Goal: Task Accomplishment & Management: Manage account settings

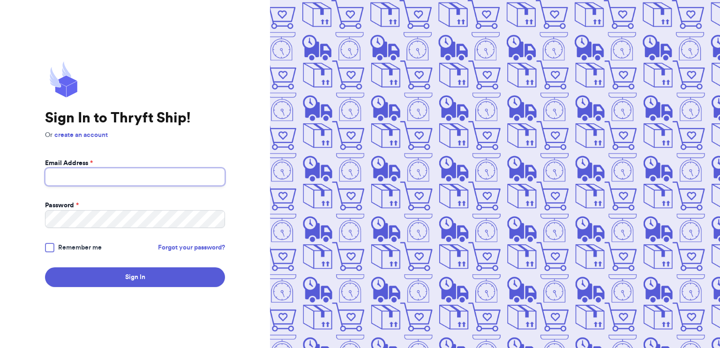
click at [61, 174] on input "Email Address *" at bounding box center [135, 177] width 180 height 18
type input "[EMAIL_ADDRESS][DOMAIN_NAME]"
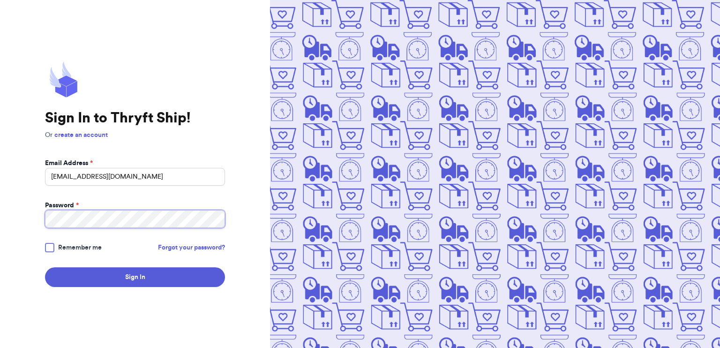
click at [45, 267] on button "Sign In" at bounding box center [135, 277] width 180 height 20
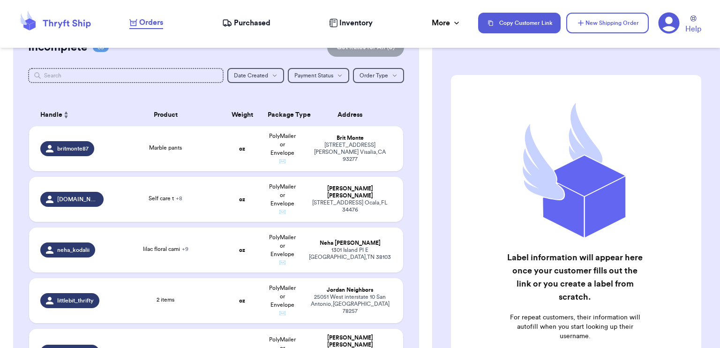
scroll to position [141, 0]
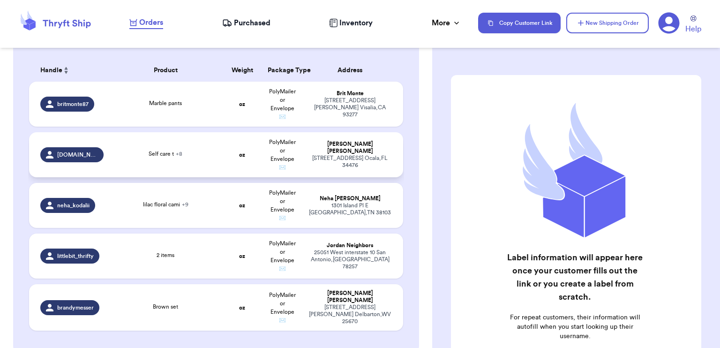
click at [190, 160] on td "Self care t + 8" at bounding box center [165, 154] width 112 height 45
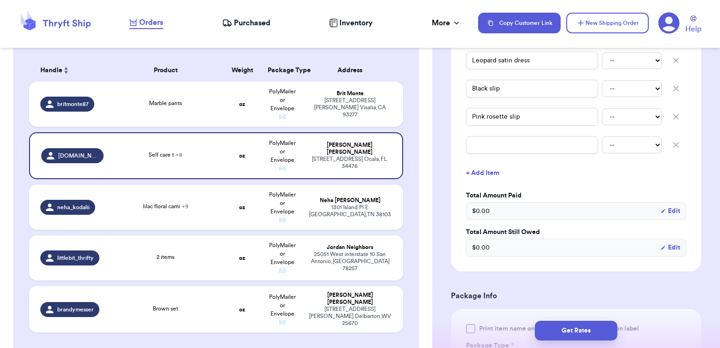
scroll to position [422, 0]
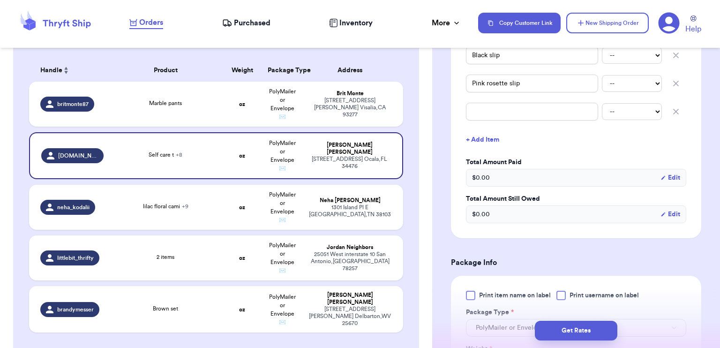
click at [481, 141] on button "+ Add Item" at bounding box center [576, 139] width 228 height 21
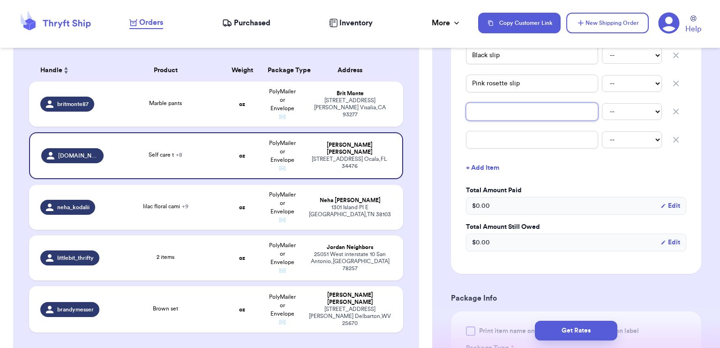
click at [508, 111] on input "text" at bounding box center [532, 112] width 132 height 18
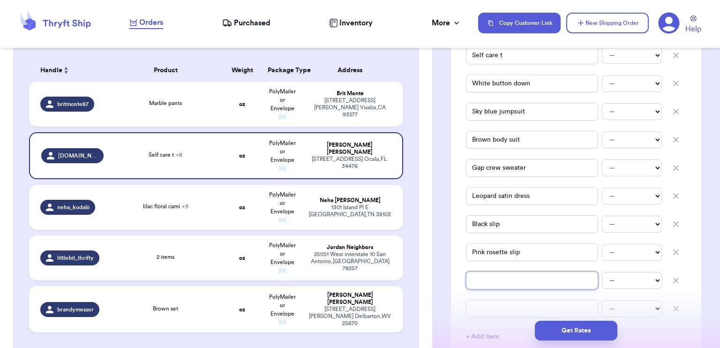
scroll to position [267, 0]
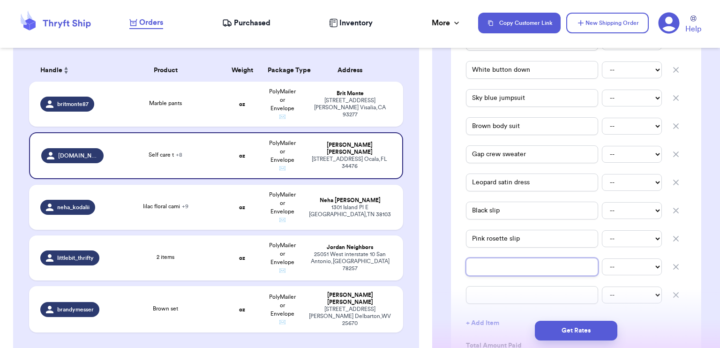
type input "V"
type input "B"
type input "Bl"
type input "Bla"
type input "Blac"
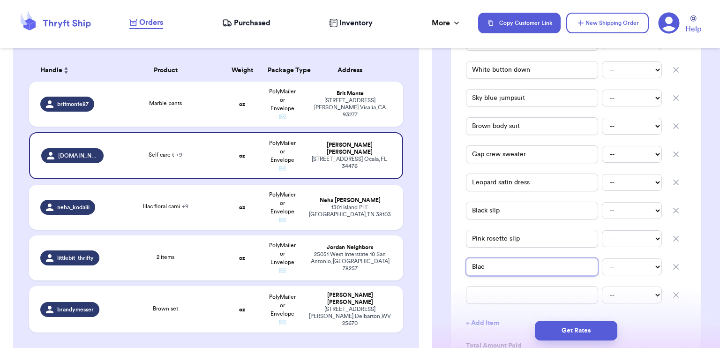
type input "Black"
type input "Black s"
type input "Black"
type input "Black s"
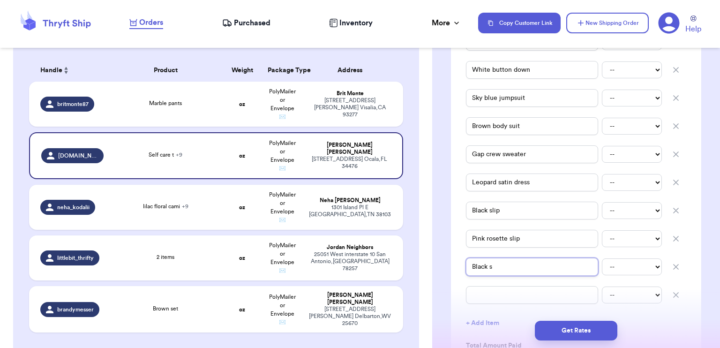
type input "Black sh"
type input "Black she"
type input "Black shen"
type input "Black she"
type input "Black shei"
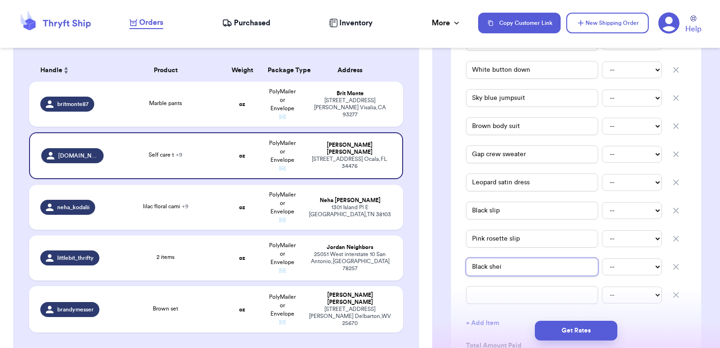
type input "Black [PERSON_NAME]"
type input "Black [PERSON_NAME] D"
type input "Black [PERSON_NAME]"
type input "Black [PERSON_NAME] D"
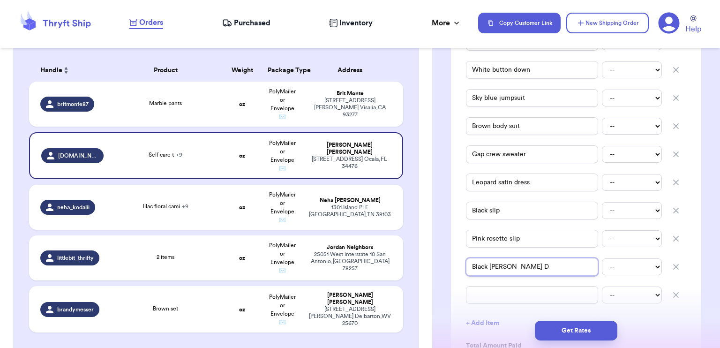
type input "Black [PERSON_NAME]"
type input "Black [PERSON_NAME] d"
type input "Black [PERSON_NAME] dr"
type input "Black shein dre"
type input "Black [PERSON_NAME] dres"
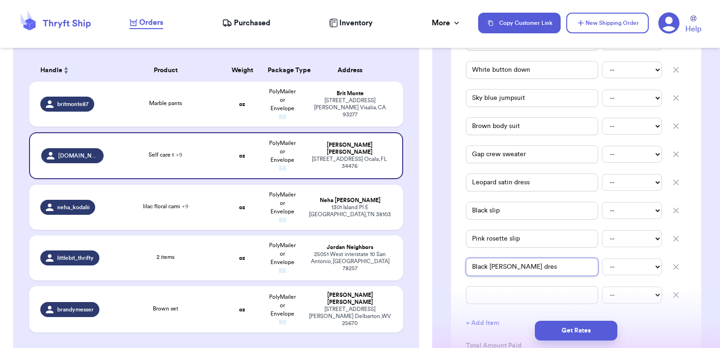
type input "Black [PERSON_NAME] dress"
click at [538, 292] on input "text" at bounding box center [532, 295] width 132 height 18
type input "P"
type input "Pa"
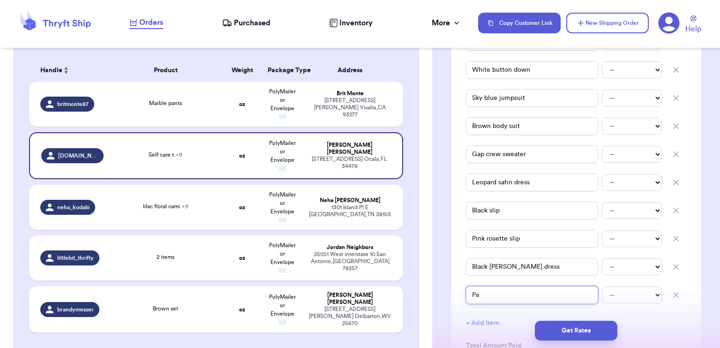
type input "Pal"
type input "Pale"
type input "Pale p"
type input "Pale pi"
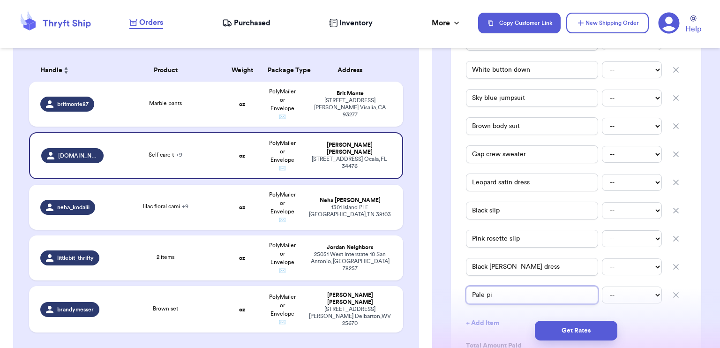
type input "Pale pin"
type input "Pale pink"
type input "Pale pink l"
type input "Pale pink la"
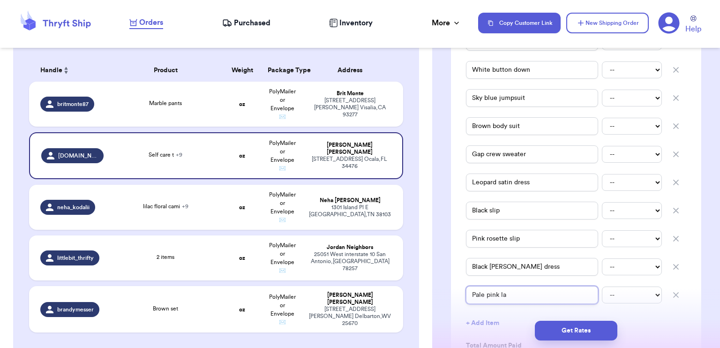
type input "Pale pink lac"
type input "Pale pink lace"
type input "Pale pink lace s"
type input "Pale pink lace sl"
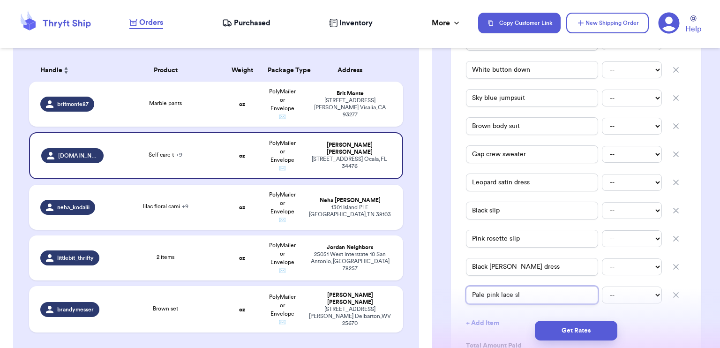
type input "Pale pink lace sli"
type input "Pale pink lace slip"
type input "Pale pink lace sli"
type input "Pale pink lace sl"
type input "Pale pink lace s"
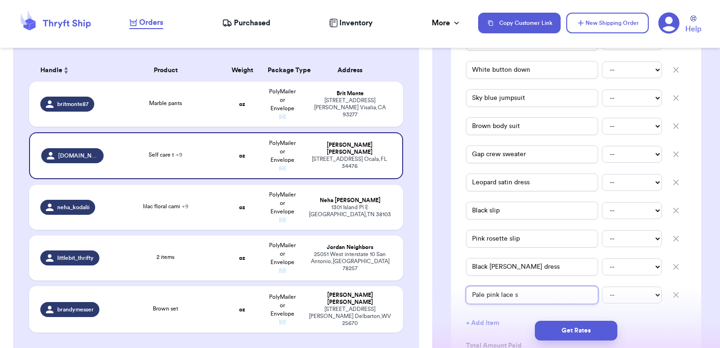
type input "Pale pink lace"
type input "Pale pink lace r"
type input "Pale pink lace ro"
type input "Pale pink lace rom"
type input "Pale pink lace romp"
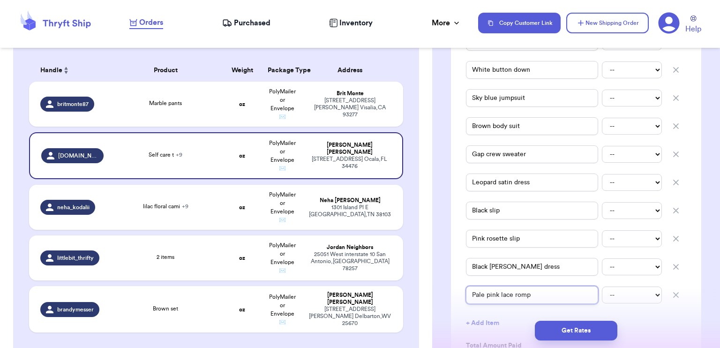
type input "Pale pink lace rompe"
type input "Pale pink lace romper"
click at [699, 301] on div "Shipping Information Delete Label Customer Info Order created: [DATE] 10:33 PM …" at bounding box center [576, 325] width 288 height 1070
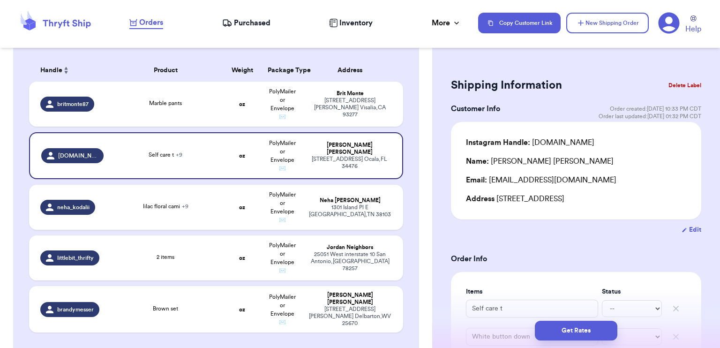
scroll to position [141, 0]
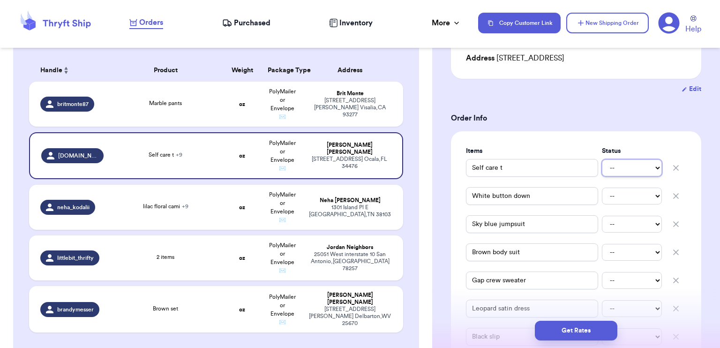
click at [629, 172] on select "-- Paid Owes" at bounding box center [632, 167] width 60 height 17
select select "paid"
click at [602, 159] on select "-- Paid Owes" at bounding box center [632, 167] width 60 height 17
click at [624, 197] on select "-- Paid Owes" at bounding box center [632, 195] width 60 height 17
select select "paid"
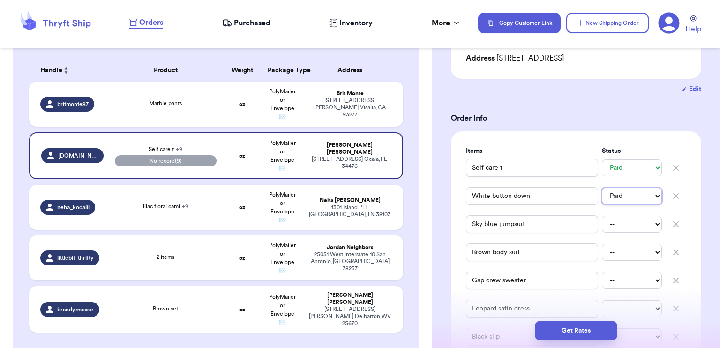
click at [602, 187] on select "-- Paid Owes" at bounding box center [632, 195] width 60 height 17
click at [617, 220] on select "-- Paid Owes" at bounding box center [632, 224] width 60 height 17
select select "paid"
click at [602, 216] on select "-- Paid Owes" at bounding box center [632, 224] width 60 height 17
click at [622, 250] on select "-- Paid Owes" at bounding box center [632, 252] width 60 height 17
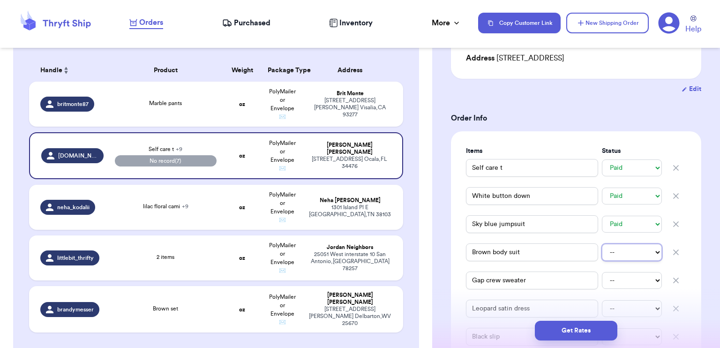
select select "paid"
click at [602, 244] on select "-- Paid Owes" at bounding box center [632, 252] width 60 height 17
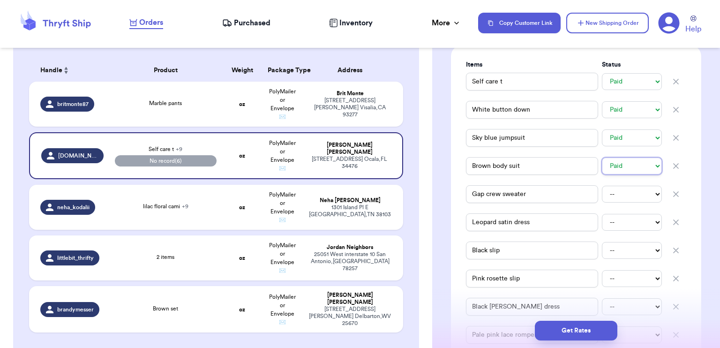
scroll to position [281, 0]
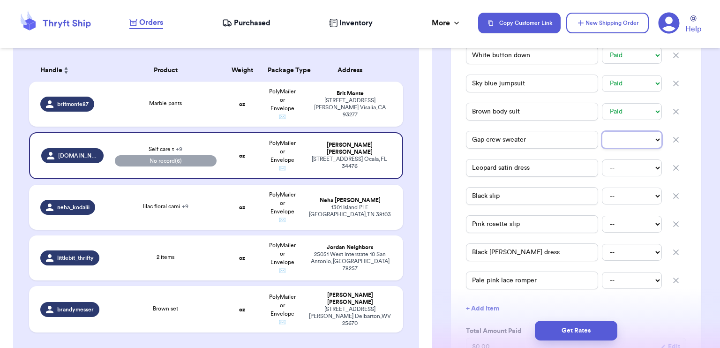
drag, startPoint x: 620, startPoint y: 143, endPoint x: 620, endPoint y: 149, distance: 5.6
click at [620, 143] on select "-- Paid Owes" at bounding box center [632, 139] width 60 height 17
select select "paid"
click at [602, 131] on select "-- Paid Owes" at bounding box center [632, 139] width 60 height 17
click at [625, 171] on select "-- Paid Owes" at bounding box center [632, 167] width 60 height 17
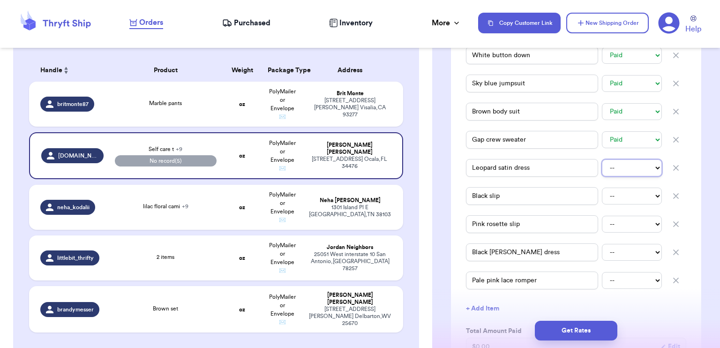
select select "paid"
click at [602, 159] on select "-- Paid Owes" at bounding box center [632, 167] width 60 height 17
drag, startPoint x: 626, startPoint y: 196, endPoint x: 626, endPoint y: 204, distance: 7.5
click at [626, 197] on select "-- Paid Owes" at bounding box center [632, 195] width 60 height 17
select select "paid"
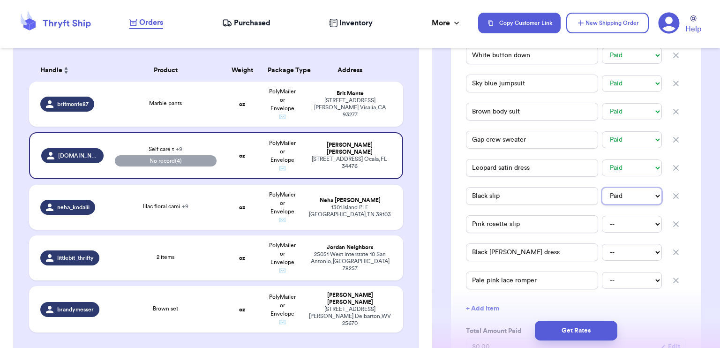
click at [602, 187] on select "-- Paid Owes" at bounding box center [632, 195] width 60 height 17
drag, startPoint x: 626, startPoint y: 221, endPoint x: 628, endPoint y: 232, distance: 10.9
click at [626, 221] on select "-- Paid Owes" at bounding box center [632, 224] width 60 height 17
select select "paid"
click at [602, 216] on select "-- Paid Owes" at bounding box center [632, 224] width 60 height 17
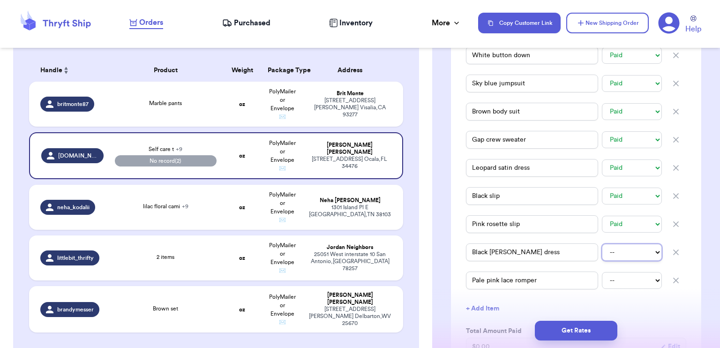
drag, startPoint x: 626, startPoint y: 250, endPoint x: 627, endPoint y: 259, distance: 9.4
click at [626, 250] on select "-- Paid Owes" at bounding box center [632, 252] width 60 height 17
select select "paid"
click at [602, 244] on select "-- Paid Owes" at bounding box center [632, 252] width 60 height 17
click at [621, 276] on select "-- Paid Owes" at bounding box center [632, 280] width 60 height 17
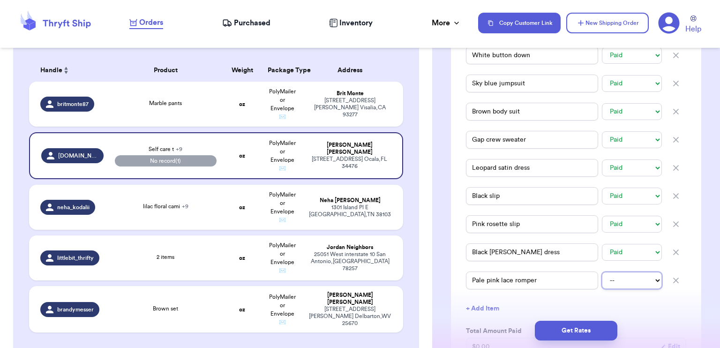
select select "paid"
click at [602, 272] on select "-- Paid Owes" at bounding box center [632, 280] width 60 height 17
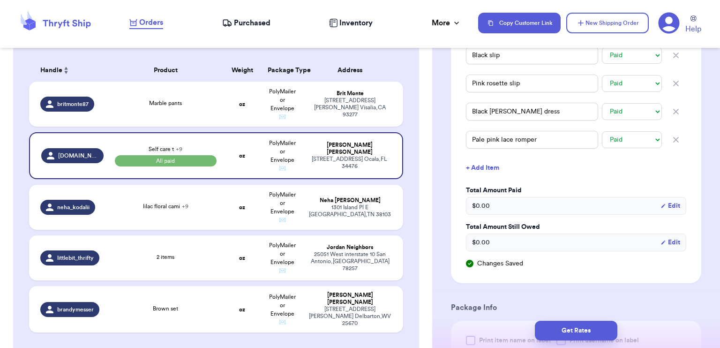
click at [496, 206] on div "$ 0.00 Edit" at bounding box center [576, 206] width 220 height 18
click at [663, 203] on button "Edit" at bounding box center [670, 205] width 20 height 9
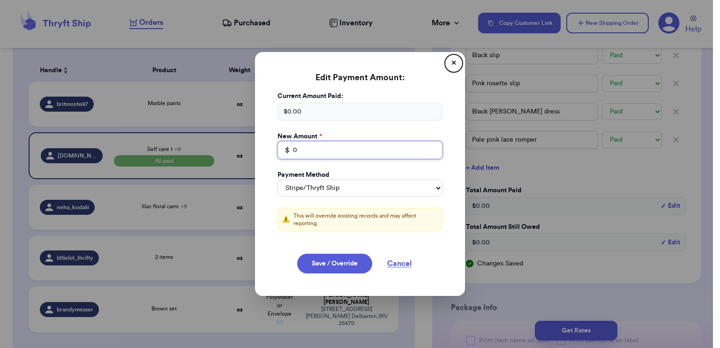
click at [326, 148] on input "0" at bounding box center [359, 150] width 165 height 18
type input "015"
click at [388, 185] on select "Stripe/Thryft Ship Venmo Cash App PayPal Zelle Cash Other" at bounding box center [359, 188] width 165 height 17
select select "cashapp"
click at [277, 180] on select "Stripe/Thryft Ship Venmo Cash App PayPal Zelle Cash Other" at bounding box center [359, 188] width 165 height 17
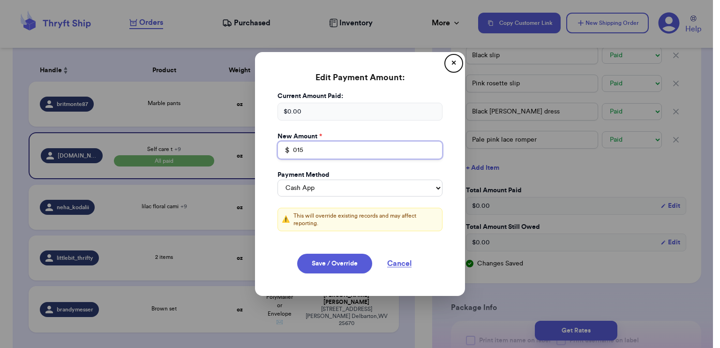
click at [291, 153] on input "015" at bounding box center [359, 150] width 165 height 18
type input "15"
click at [308, 150] on input "15" at bounding box center [359, 150] width 165 height 18
type input "1"
type input "22"
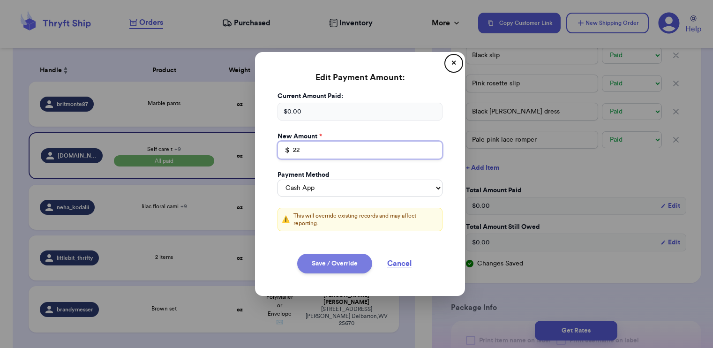
type input "22"
click at [337, 263] on button "Save / Override" at bounding box center [334, 264] width 75 height 20
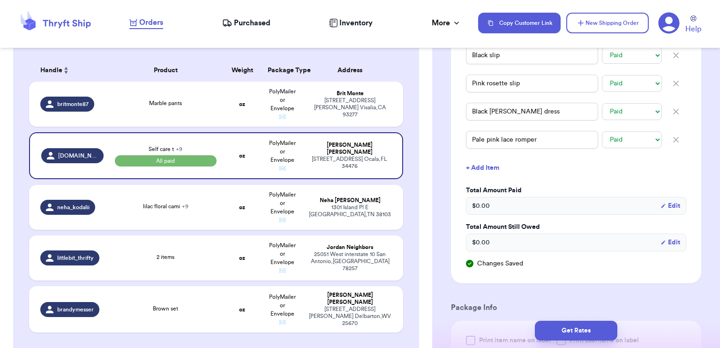
type input "22"
select select "cashapp"
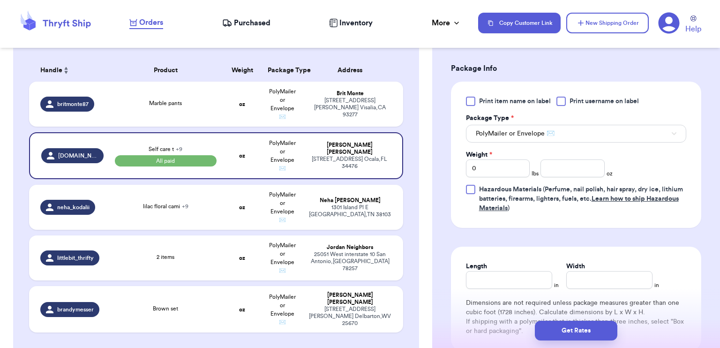
scroll to position [703, 0]
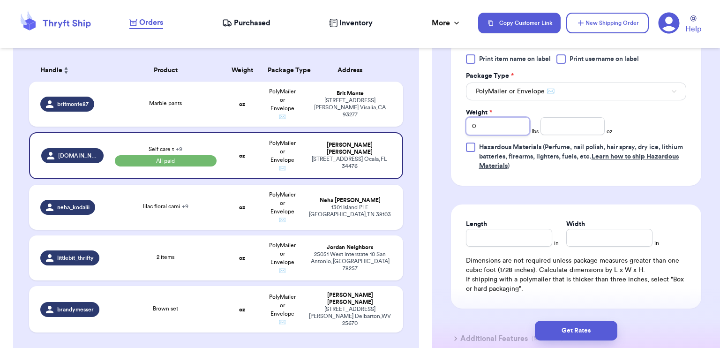
click at [491, 125] on input "0" at bounding box center [498, 126] width 64 height 18
type input "03"
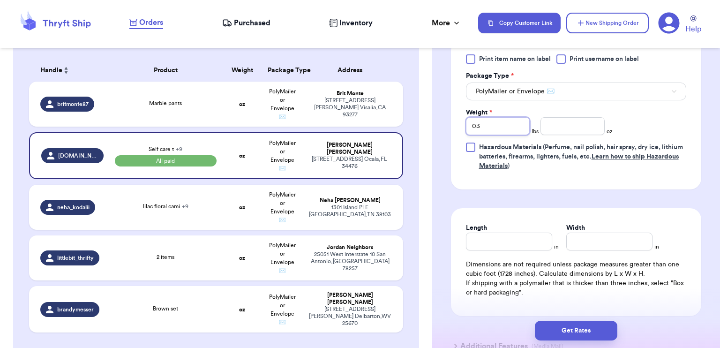
type input "0"
type input "3"
click at [572, 132] on input "number" at bounding box center [572, 126] width 64 height 18
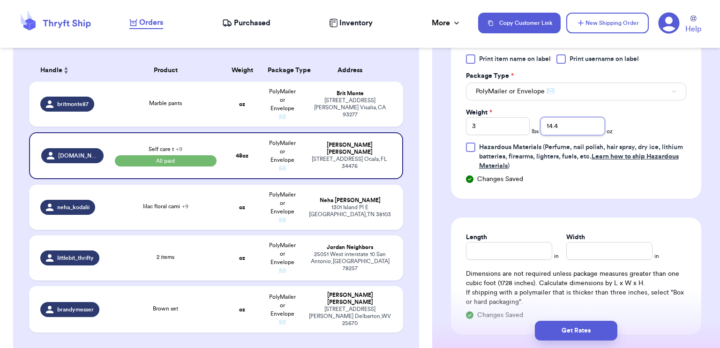
type input "14.4"
click at [500, 246] on input "Length" at bounding box center [509, 251] width 86 height 18
type input "17"
click at [598, 249] on input "Width *" at bounding box center [609, 251] width 86 height 18
type input "14.5"
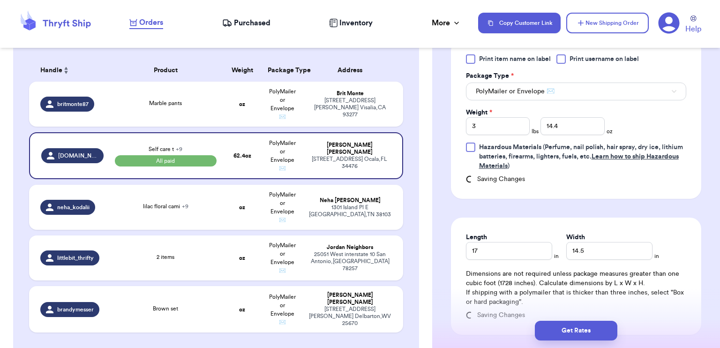
click at [635, 300] on p "If shipping with a polymailer that is thicker than three inches, select "Box or…" at bounding box center [576, 297] width 220 height 19
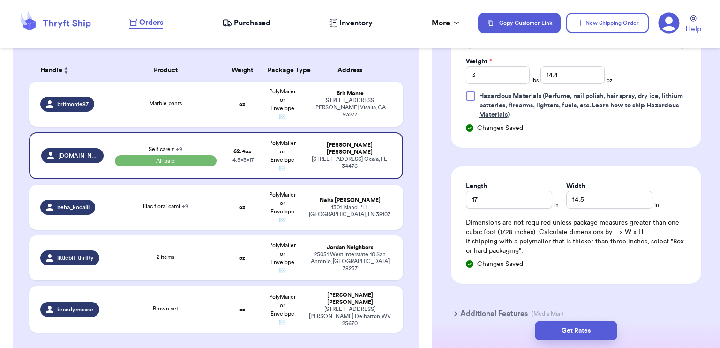
scroll to position [803, 0]
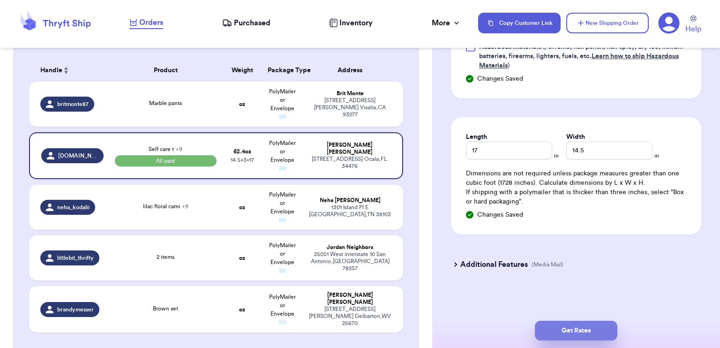
click at [562, 329] on button "Get Rates" at bounding box center [576, 331] width 82 height 20
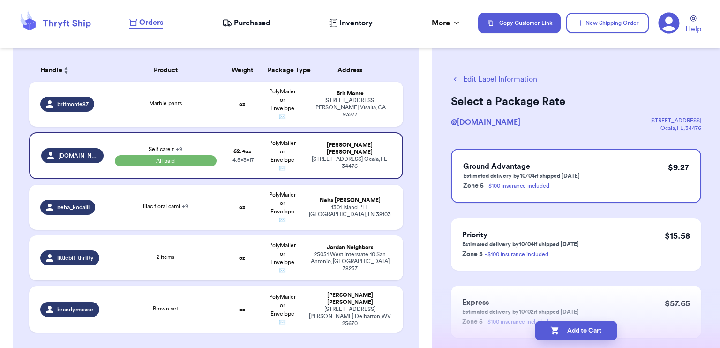
scroll to position [0, 0]
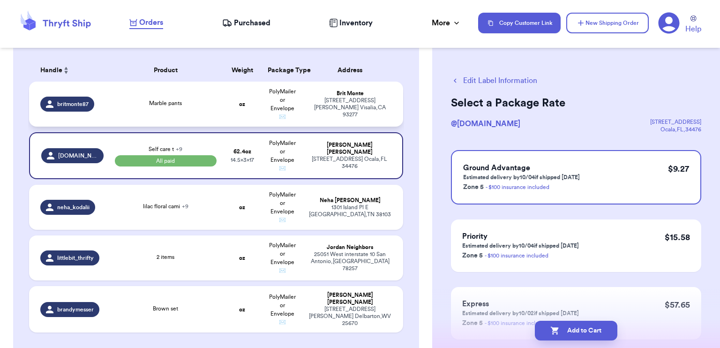
click at [207, 108] on div "Marble pants" at bounding box center [165, 104] width 101 height 10
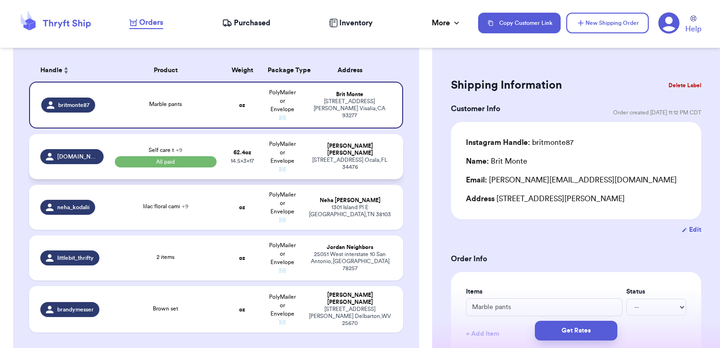
click at [244, 168] on td "62.4 oz 14.5 x 3 x 17" at bounding box center [242, 156] width 40 height 45
type input "Brown body suit"
select select "paid"
type input "3"
type input "14.399999999999999"
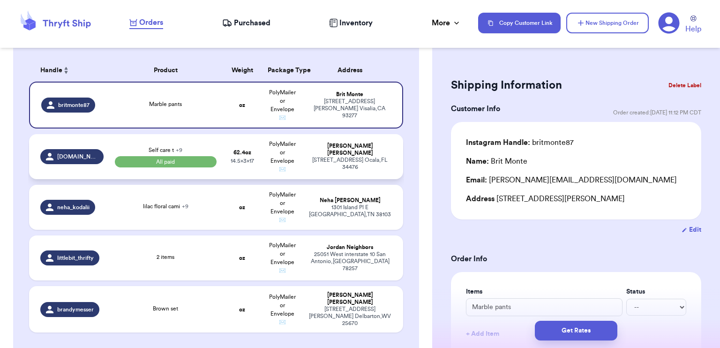
type input "17"
type input "14.5"
type input "22"
select select "cashapp"
select select "paid"
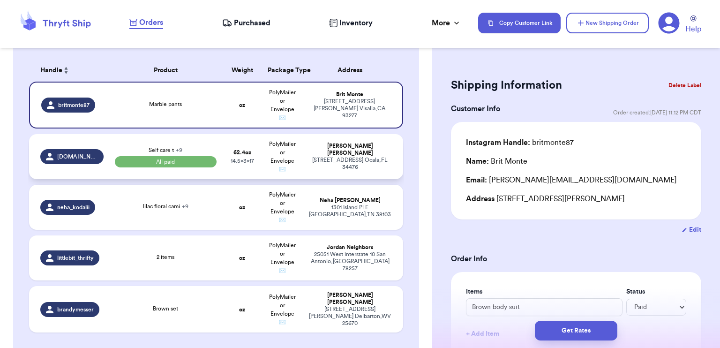
select select "paid"
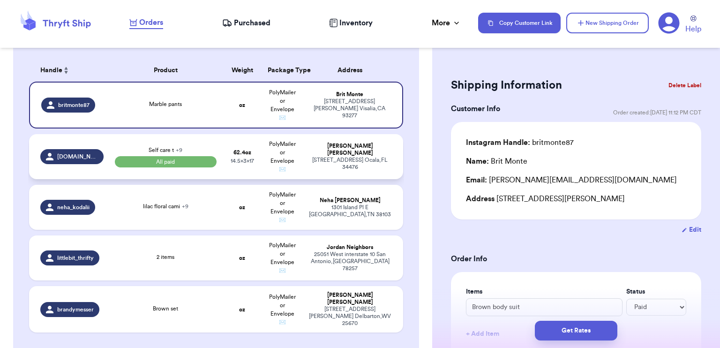
select select "paid"
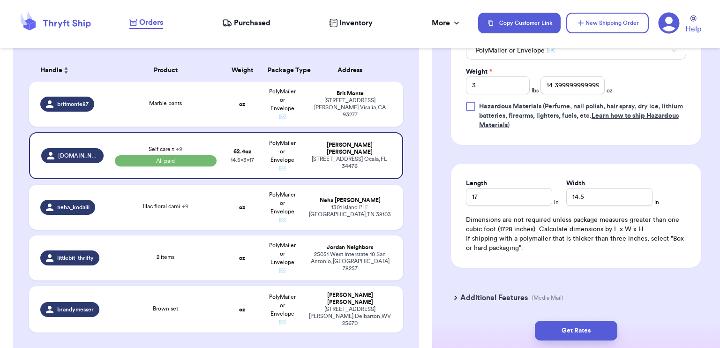
scroll to position [760, 0]
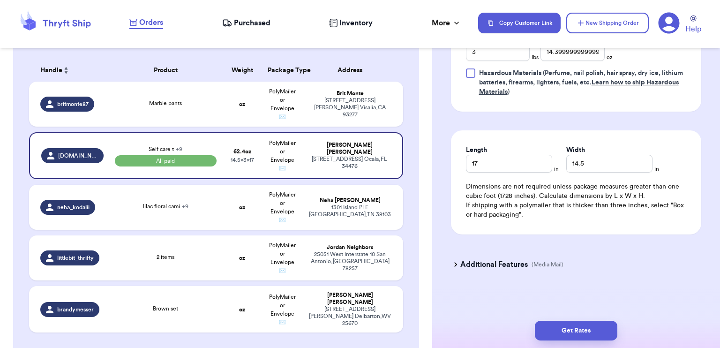
click at [493, 268] on h3 "Additional Features" at bounding box center [493, 264] width 67 height 11
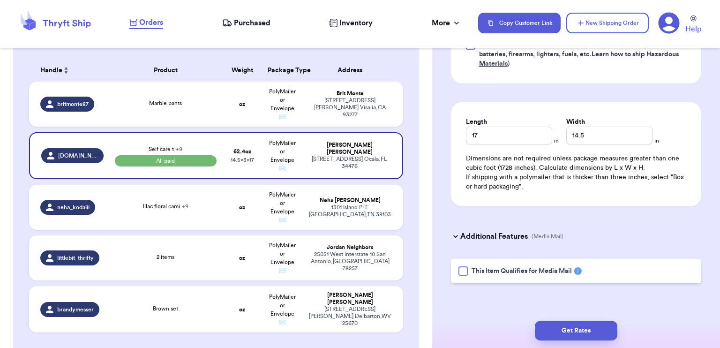
click at [492, 235] on h3 "Additional Features" at bounding box center [493, 236] width 67 height 11
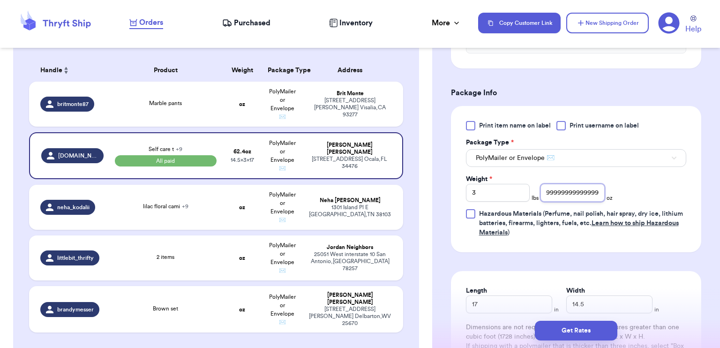
scroll to position [0, 0]
drag, startPoint x: 594, startPoint y: 192, endPoint x: 553, endPoint y: 194, distance: 40.8
click at [553, 194] on input "14.399999999999999" at bounding box center [572, 193] width 64 height 18
drag, startPoint x: 568, startPoint y: 193, endPoint x: 551, endPoint y: 194, distance: 16.4
click at [551, 194] on input "14.49999" at bounding box center [572, 193] width 64 height 18
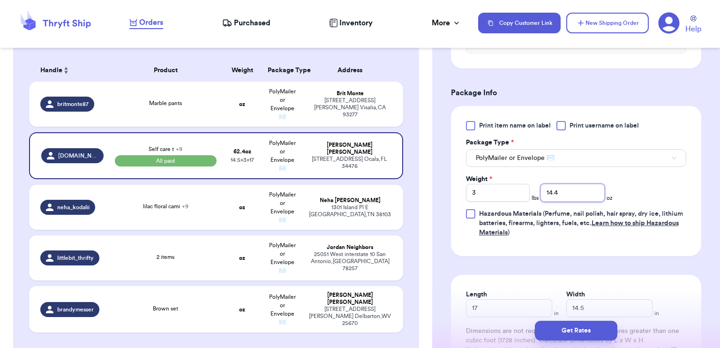
type input "14.4"
click at [637, 181] on div "Print item name on label Print username on label Package Type * PolyMailer or E…" at bounding box center [576, 179] width 220 height 116
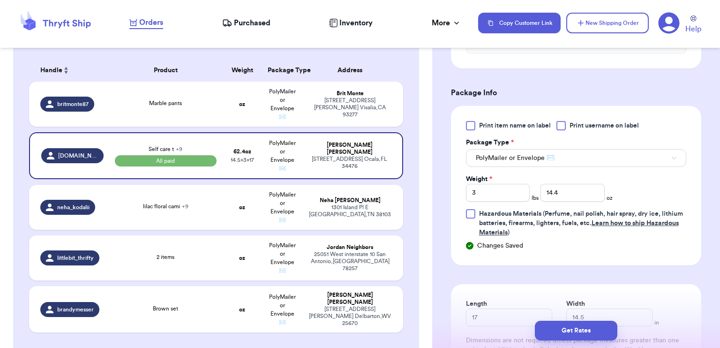
click at [199, 109] on div "Marble pants" at bounding box center [165, 104] width 101 height 10
type input "Marble pants"
select select "unknown"
type input "0"
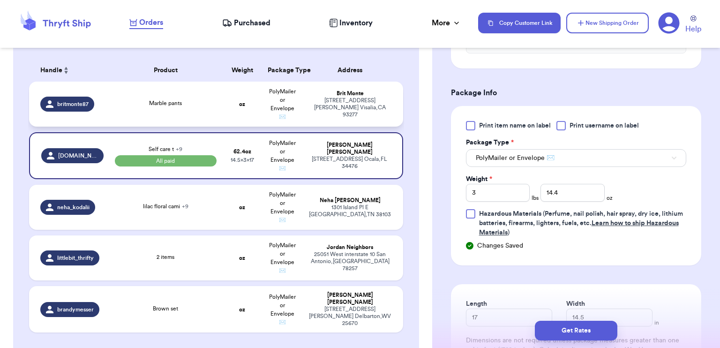
type input "0"
select select "stripe"
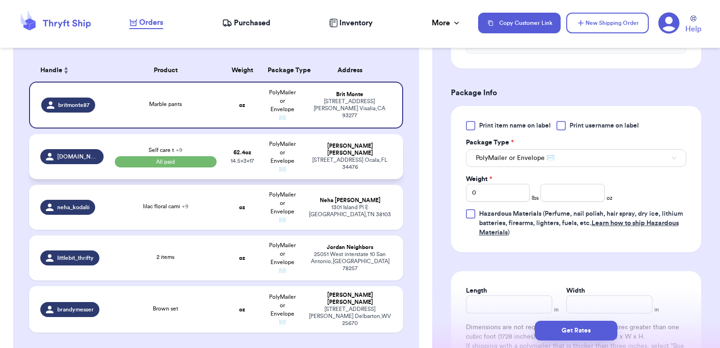
click at [256, 160] on td "62.4 oz 14.5 x 3 x 17" at bounding box center [242, 156] width 40 height 45
type input "Brown body suit"
select select "paid"
type input "3"
type input "14.399999999999999"
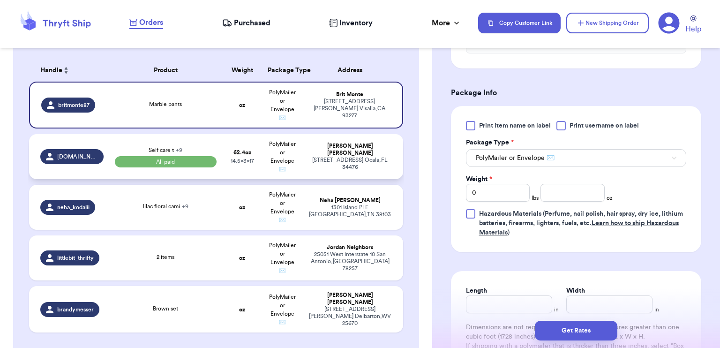
type input "17"
type input "14.5"
type input "22"
select select "cashapp"
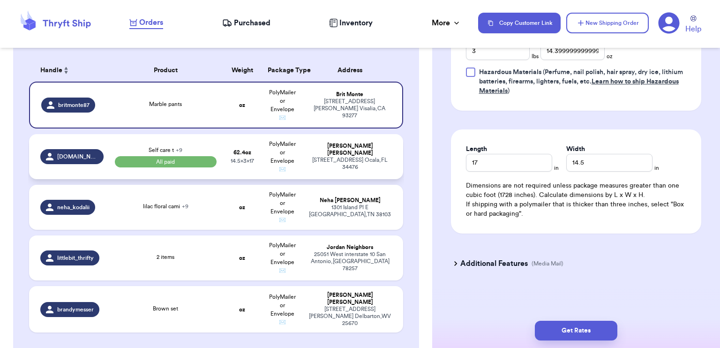
select select "paid"
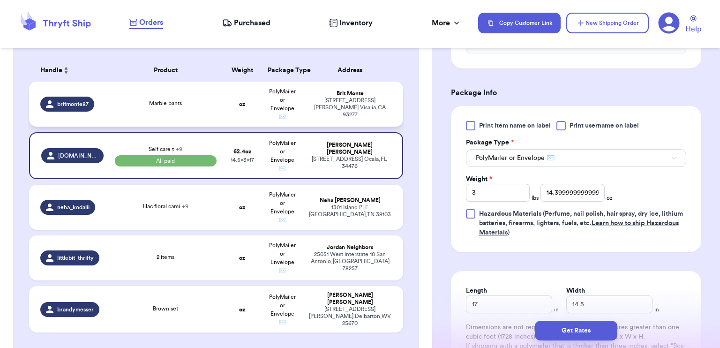
click at [205, 113] on td "Marble pants" at bounding box center [165, 104] width 112 height 45
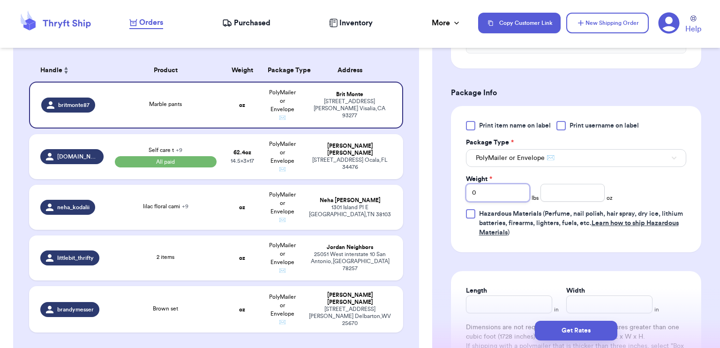
click at [487, 192] on input "0" at bounding box center [498, 193] width 64 height 18
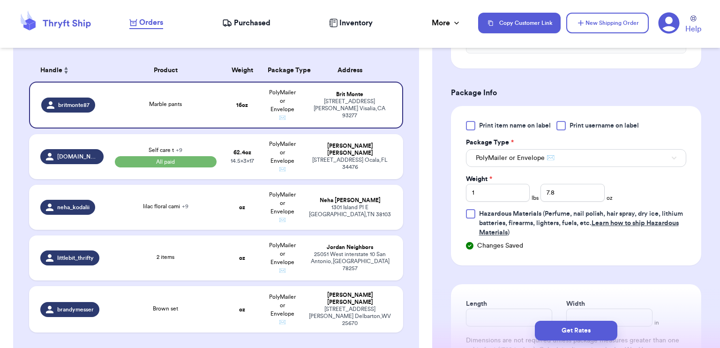
click at [606, 254] on div "Print item name on label Print username on label Package Type * PolyMailer or E…" at bounding box center [576, 185] width 250 height 159
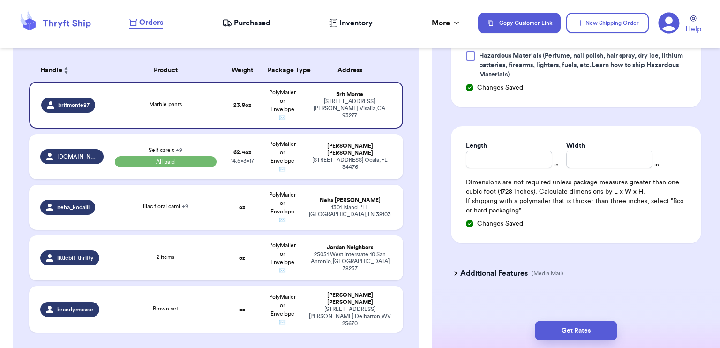
scroll to position [531, 0]
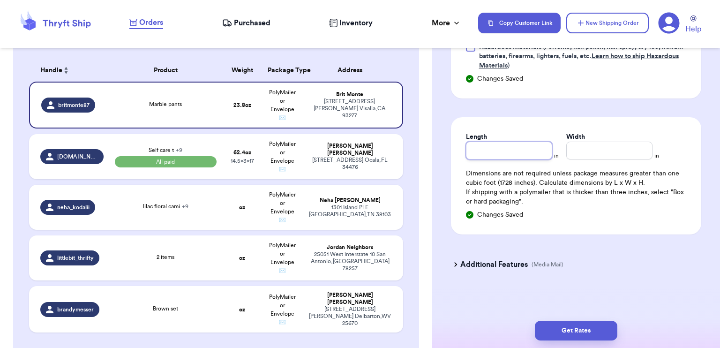
click at [499, 153] on input "Length" at bounding box center [509, 151] width 86 height 18
click at [627, 211] on div "Changes Saved" at bounding box center [576, 214] width 220 height 9
click at [574, 334] on button "Get Rates" at bounding box center [576, 331] width 82 height 20
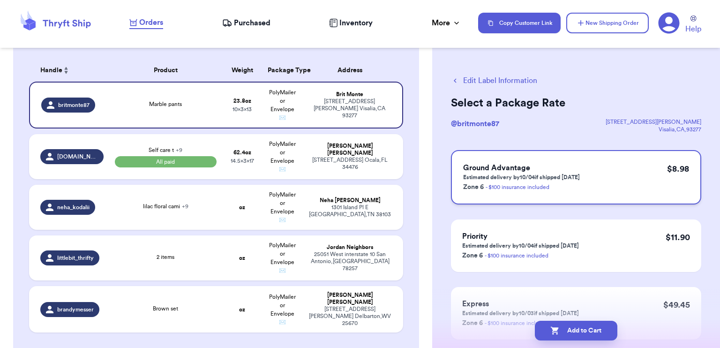
click at [590, 187] on div "Ground Advantage Estimated delivery by 10/04 if shipped [DATE] Zone 6 - $100 in…" at bounding box center [576, 177] width 250 height 54
click at [213, 117] on td "Marble pants" at bounding box center [165, 105] width 112 height 47
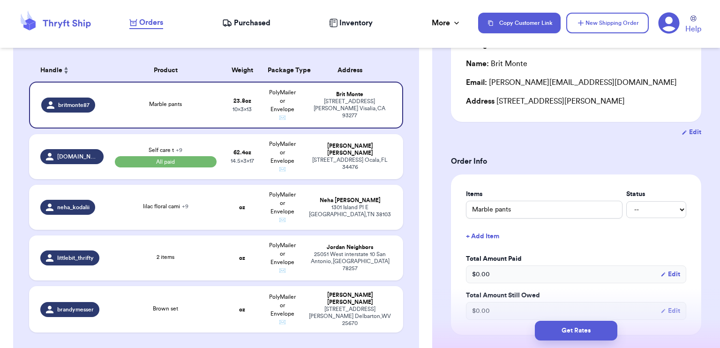
scroll to position [141, 0]
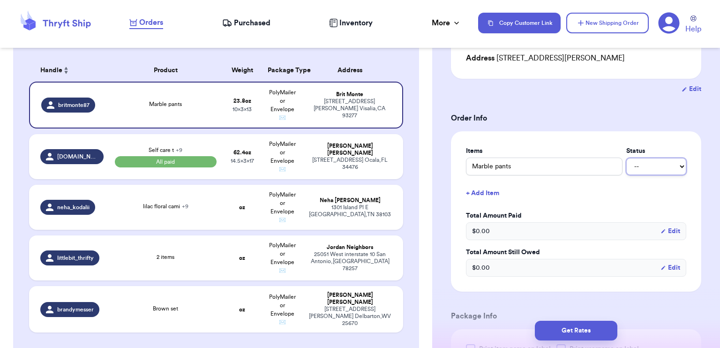
click at [645, 170] on select "-- Paid Owes" at bounding box center [656, 166] width 60 height 17
click at [626, 158] on select "-- Paid Owes" at bounding box center [656, 166] width 60 height 17
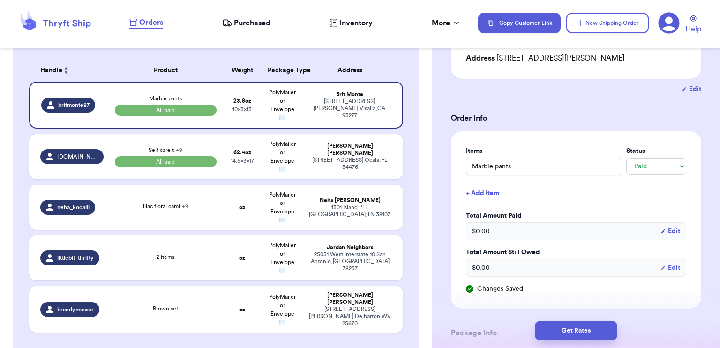
click at [492, 231] on div "$ 0.00 Edit" at bounding box center [576, 231] width 220 height 18
click at [668, 226] on button "Edit" at bounding box center [670, 230] width 20 height 9
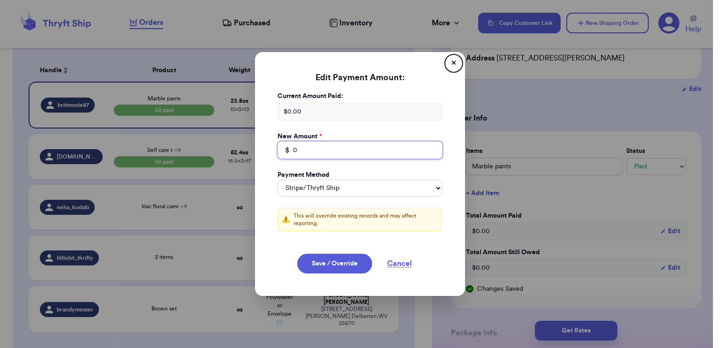
drag, startPoint x: 324, startPoint y: 153, endPoint x: 269, endPoint y: 149, distance: 55.5
click at [269, 149] on div "Current Amount Paid: $ 0.00 New Amount * $ 0 Payment Method Stripe/Thryft Ship …" at bounding box center [359, 166] width 187 height 151
drag, startPoint x: 316, startPoint y: 109, endPoint x: 272, endPoint y: 109, distance: 44.1
click at [272, 109] on div "Current Amount Paid: $ 0.00 New Amount * $ 0 Payment Method Stripe/Thryft Ship …" at bounding box center [359, 166] width 187 height 151
drag, startPoint x: 272, startPoint y: 109, endPoint x: 311, endPoint y: 151, distance: 57.7
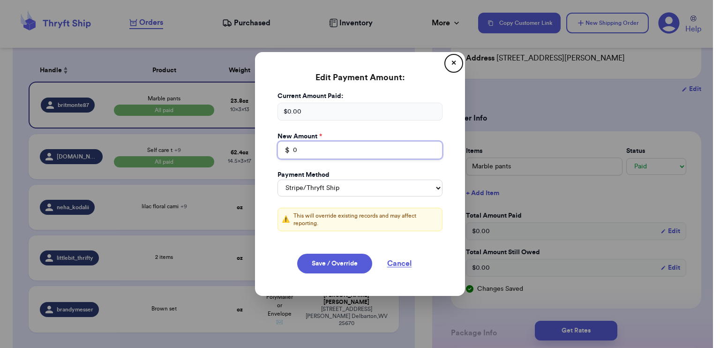
click at [311, 151] on input "0" at bounding box center [359, 150] width 165 height 18
drag, startPoint x: 304, startPoint y: 111, endPoint x: 276, endPoint y: 112, distance: 28.1
click at [277, 112] on div "$ 0.00" at bounding box center [359, 112] width 165 height 18
drag, startPoint x: 276, startPoint y: 112, endPoint x: 301, endPoint y: 147, distance: 43.3
click at [301, 147] on input "0" at bounding box center [359, 150] width 165 height 18
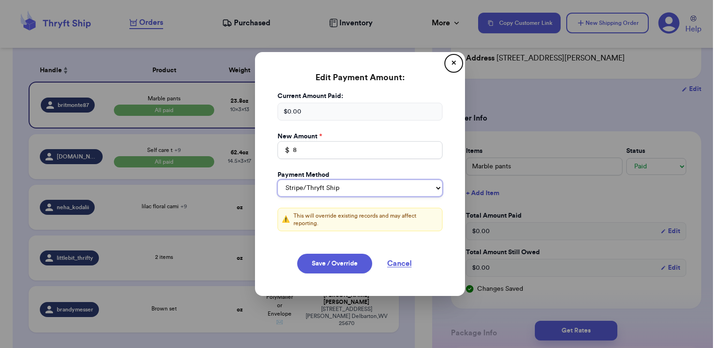
click at [326, 192] on select "Stripe/Thryft Ship Venmo Cash App PayPal Zelle Cash Other" at bounding box center [359, 188] width 165 height 17
click at [277, 180] on select "Stripe/Thryft Ship Venmo Cash App PayPal Zelle Cash Other" at bounding box center [359, 188] width 165 height 17
drag, startPoint x: 333, startPoint y: 260, endPoint x: 345, endPoint y: 255, distance: 12.6
click at [333, 261] on button "Save / Override" at bounding box center [334, 264] width 75 height 20
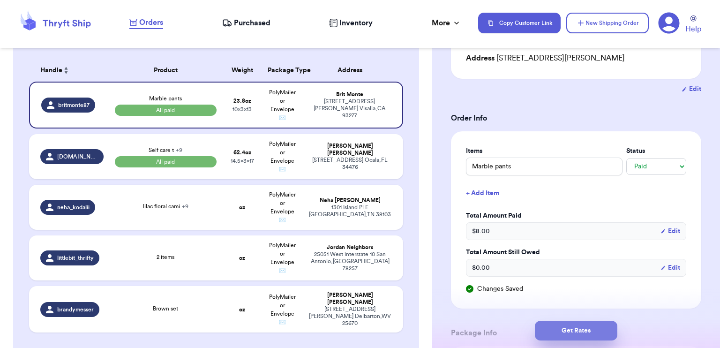
click at [580, 330] on button "Get Rates" at bounding box center [576, 331] width 82 height 20
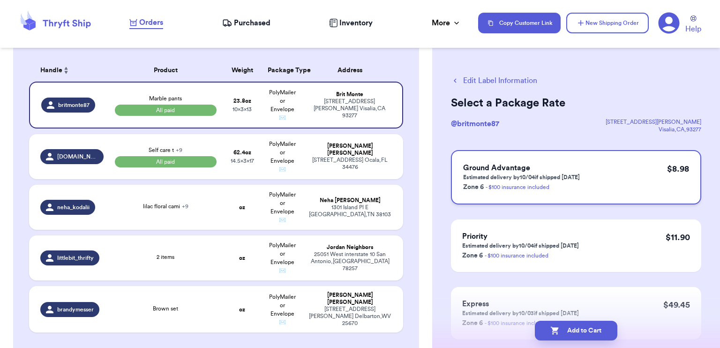
click at [551, 176] on p "Estimated delivery by 10/04 if shipped [DATE]" at bounding box center [521, 176] width 117 height 7
click at [165, 209] on div "lilac floral cami + 9" at bounding box center [165, 206] width 45 height 8
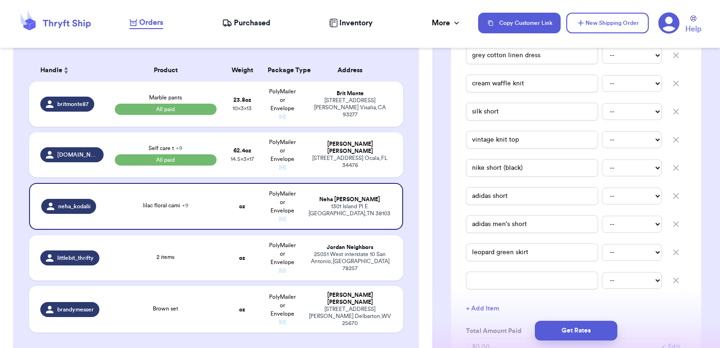
scroll to position [141, 0]
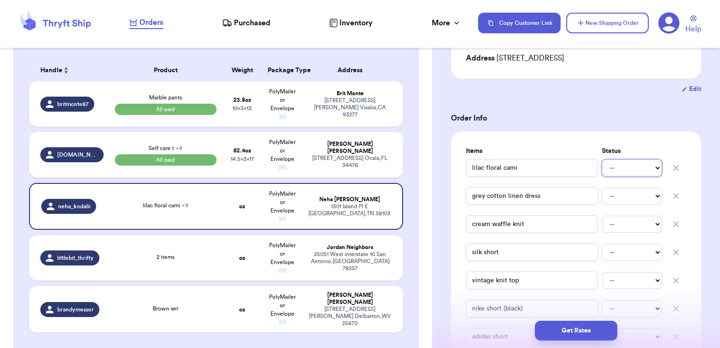
click at [629, 169] on select "-- Paid Owes" at bounding box center [632, 167] width 60 height 17
click at [602, 159] on select "-- Paid Owes" at bounding box center [632, 167] width 60 height 17
click at [617, 197] on select "-- Paid Owes" at bounding box center [632, 195] width 60 height 17
click at [602, 187] on select "-- Paid Owes" at bounding box center [632, 195] width 60 height 17
click at [617, 225] on select "-- Paid Owes" at bounding box center [632, 224] width 60 height 17
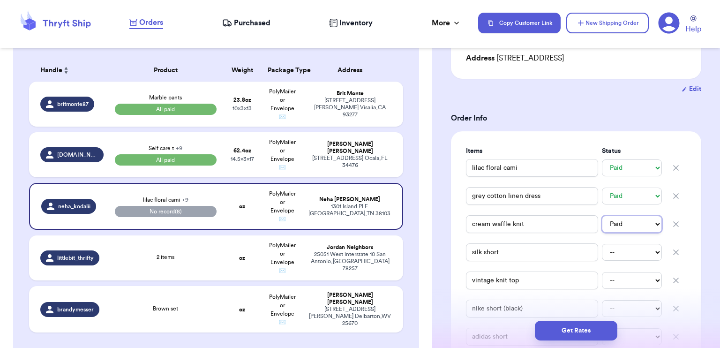
click at [602, 216] on select "-- Paid Owes" at bounding box center [632, 224] width 60 height 17
click at [613, 255] on select "-- Paid Owes" at bounding box center [632, 252] width 60 height 17
click at [602, 244] on select "-- Paid Owes" at bounding box center [632, 252] width 60 height 17
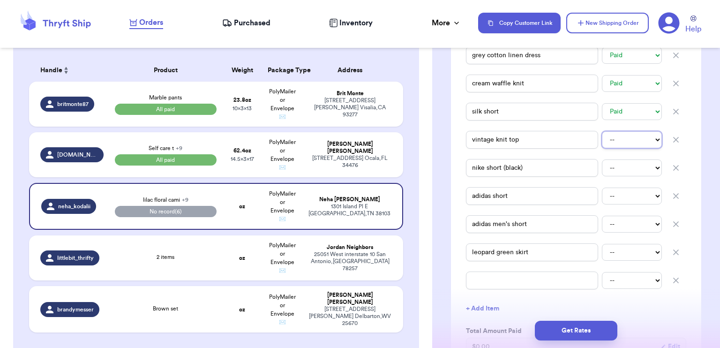
click at [624, 143] on select "-- Paid Owes" at bounding box center [632, 139] width 60 height 17
click at [602, 131] on select "-- Paid Owes" at bounding box center [632, 139] width 60 height 17
click at [621, 169] on select "-- Paid Owes" at bounding box center [632, 167] width 60 height 17
click at [602, 159] on select "-- Paid Owes" at bounding box center [632, 167] width 60 height 17
click at [617, 199] on select "-- Paid Owes" at bounding box center [632, 195] width 60 height 17
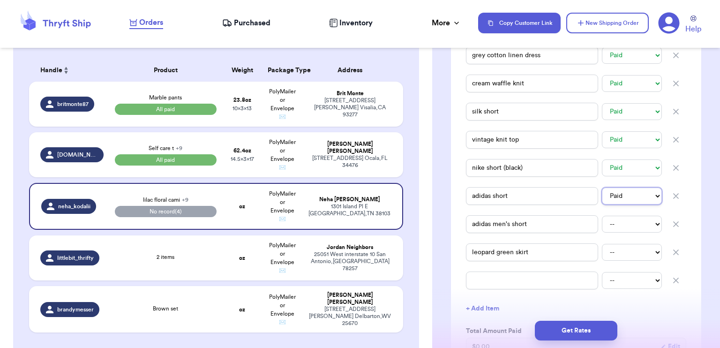
click at [602, 187] on select "-- Paid Owes" at bounding box center [632, 195] width 60 height 17
click at [614, 222] on select "-- Paid Owes" at bounding box center [632, 224] width 60 height 17
click at [602, 216] on select "-- Paid Owes" at bounding box center [632, 224] width 60 height 17
click at [609, 253] on select "-- Paid Owes" at bounding box center [632, 252] width 60 height 17
click at [602, 244] on select "-- Paid Owes" at bounding box center [632, 252] width 60 height 17
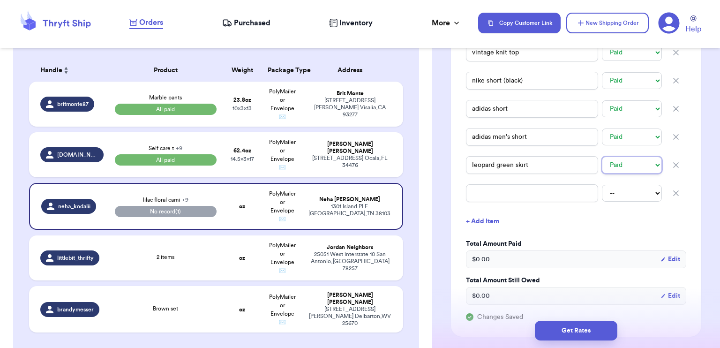
scroll to position [422, 0]
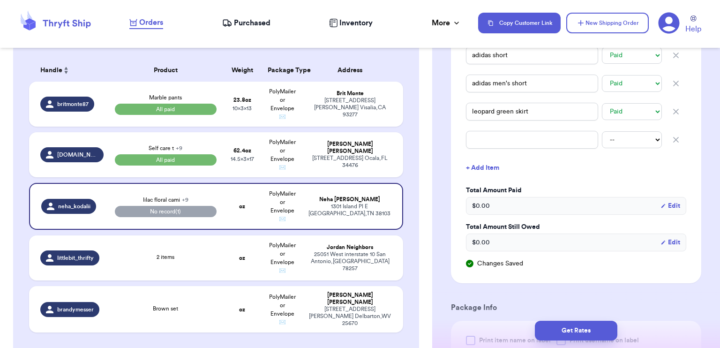
click at [667, 204] on button "Edit" at bounding box center [670, 205] width 20 height 9
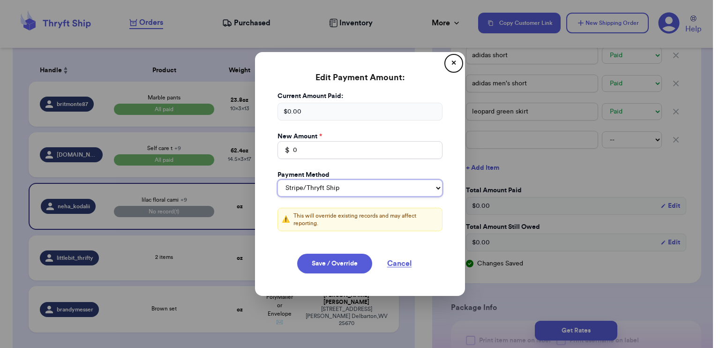
click at [370, 190] on select "Stripe/Thryft Ship Venmo Cash App PayPal Zelle Cash Other" at bounding box center [359, 188] width 165 height 17
click at [277, 180] on select "Stripe/Thryft Ship Venmo Cash App PayPal Zelle Cash Other" at bounding box center [359, 188] width 165 height 17
click at [311, 151] on input "0" at bounding box center [359, 150] width 165 height 18
click at [347, 258] on button "Save / Override" at bounding box center [334, 264] width 75 height 20
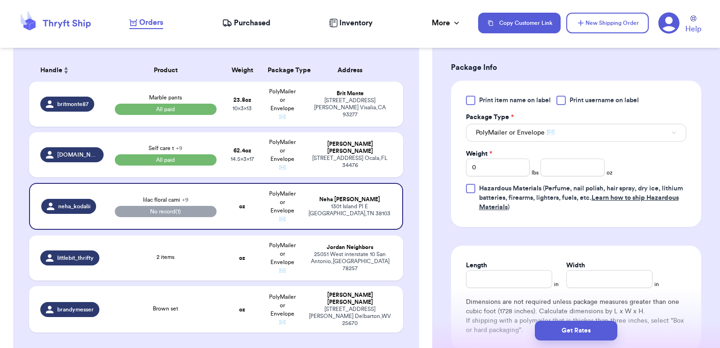
scroll to position [703, 0]
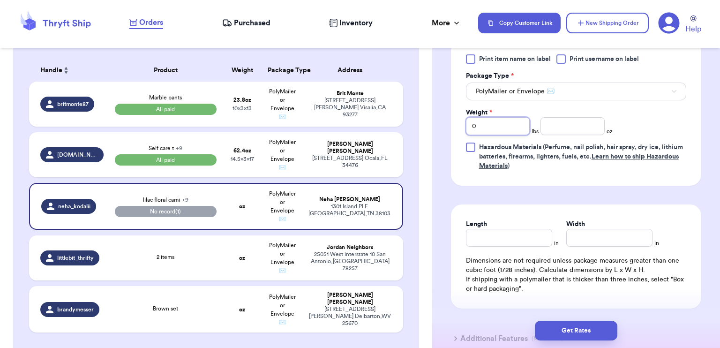
click at [485, 131] on input "0" at bounding box center [498, 126] width 64 height 18
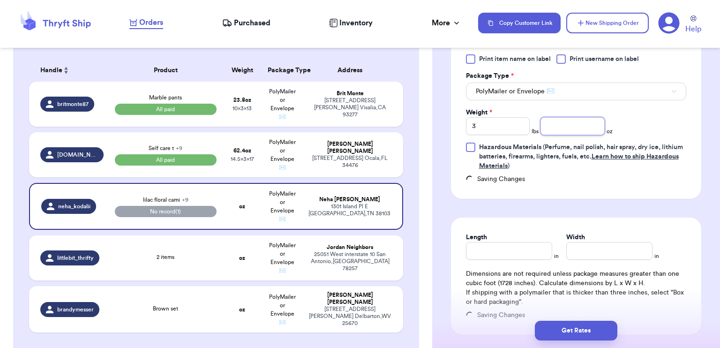
click at [581, 127] on input "number" at bounding box center [572, 126] width 64 height 18
click at [517, 247] on input "Length" at bounding box center [509, 251] width 86 height 18
click at [581, 255] on input "Width *" at bounding box center [609, 251] width 86 height 18
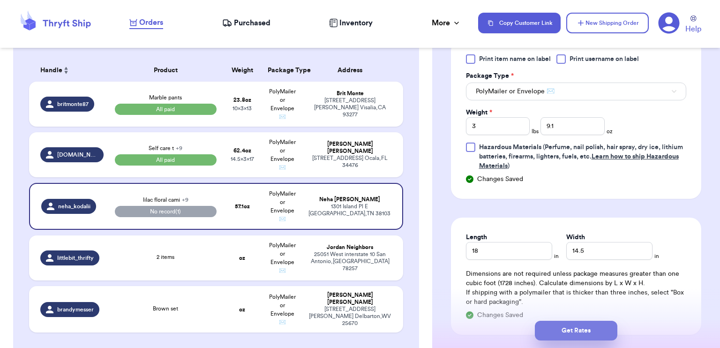
click at [589, 325] on button "Get Rates" at bounding box center [576, 331] width 82 height 20
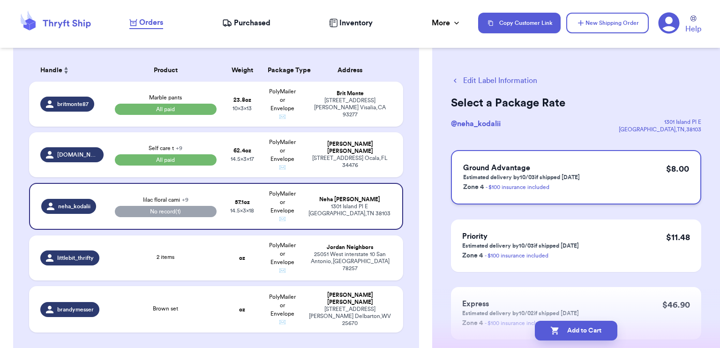
click at [585, 186] on div "Ground Advantage Estimated delivery by 10/03 if shipped [DATE] Zone 4 - $100 in…" at bounding box center [576, 177] width 250 height 54
click at [224, 198] on td "57.1 oz 14.5 x 3 x 18" at bounding box center [242, 206] width 40 height 47
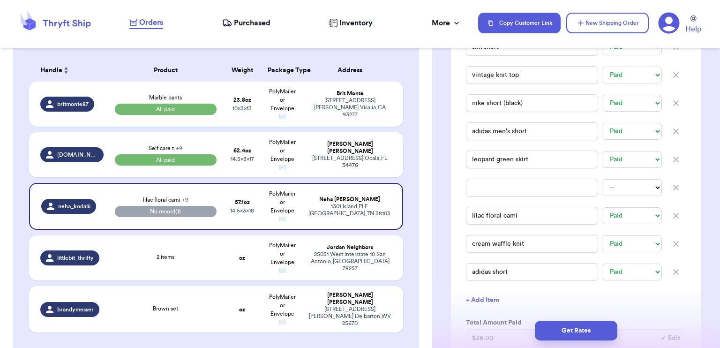
scroll to position [338, 0]
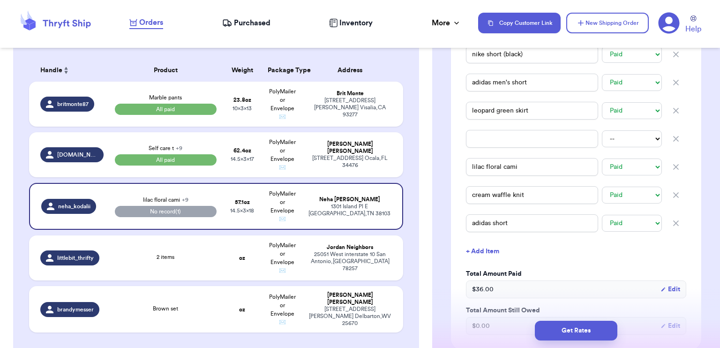
click at [671, 138] on icon "button" at bounding box center [675, 138] width 9 height 9
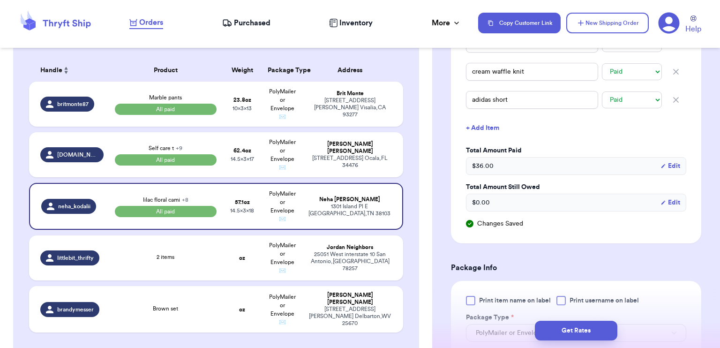
scroll to position [479, 0]
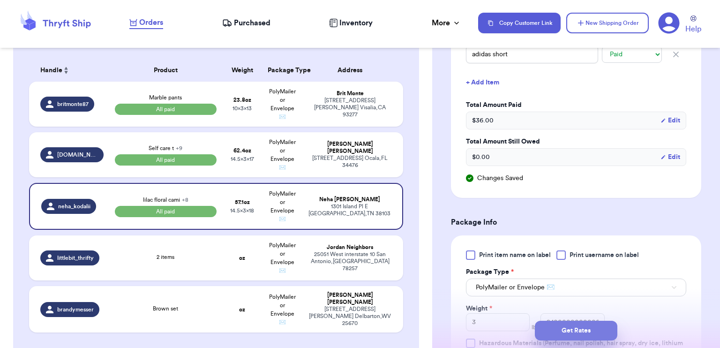
click at [565, 327] on button "Get Rates" at bounding box center [576, 331] width 82 height 20
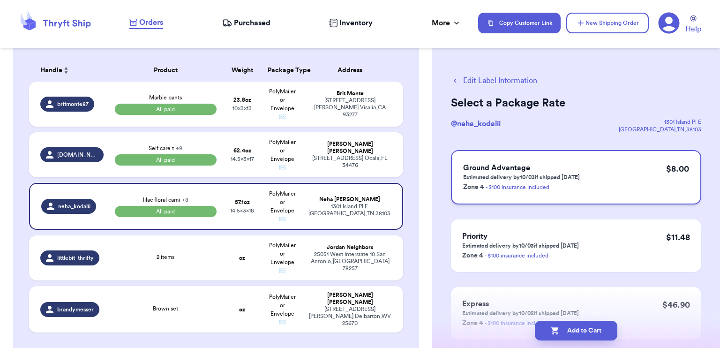
click at [600, 176] on div "Ground Advantage Estimated delivery by 10/03 if shipped [DATE] Zone 4 - $100 in…" at bounding box center [576, 177] width 250 height 54
click at [193, 259] on div "2 items" at bounding box center [165, 258] width 101 height 10
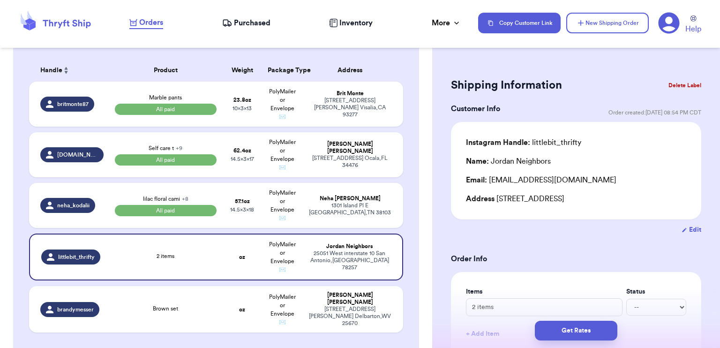
scroll to position [141, 0]
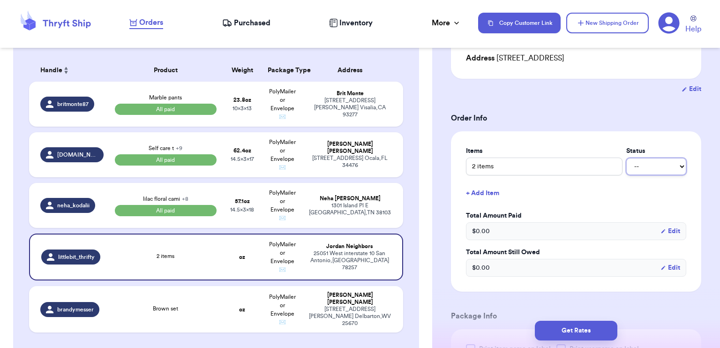
click at [658, 171] on select "-- Paid Owes" at bounding box center [656, 166] width 60 height 17
click at [626, 158] on select "-- Paid Owes" at bounding box center [656, 166] width 60 height 17
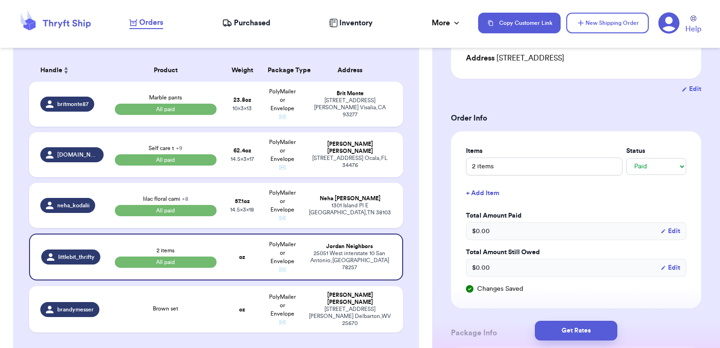
click at [664, 232] on button "Edit" at bounding box center [670, 230] width 20 height 9
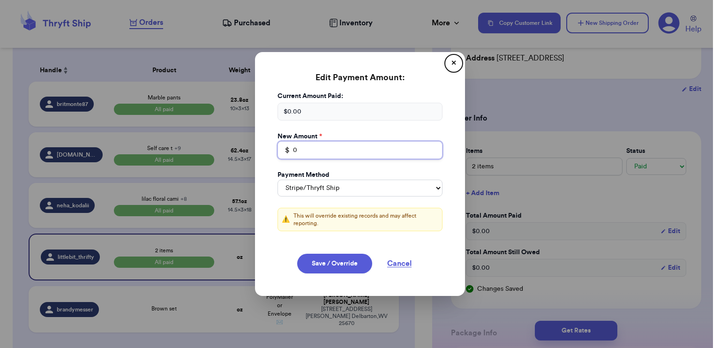
click at [294, 149] on input "0" at bounding box center [359, 150] width 165 height 18
click at [345, 189] on select "Stripe/Thryft Ship Venmo Cash App PayPal Zelle Cash Other" at bounding box center [359, 188] width 165 height 17
click at [277, 180] on select "Stripe/Thryft Ship Venmo Cash App PayPal Zelle Cash Other" at bounding box center [359, 188] width 165 height 17
click at [329, 259] on button "Save / Override" at bounding box center [334, 264] width 75 height 20
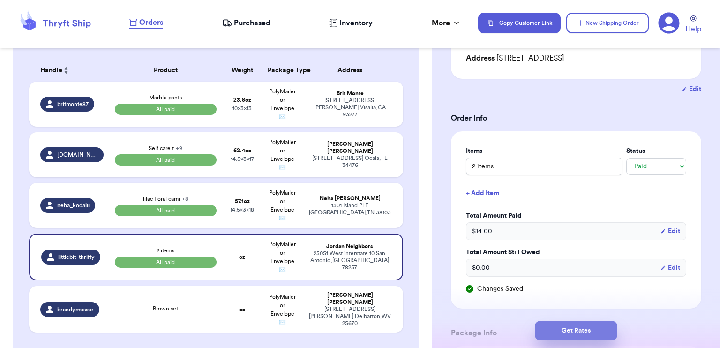
click at [568, 329] on button "Get Rates" at bounding box center [576, 331] width 82 height 20
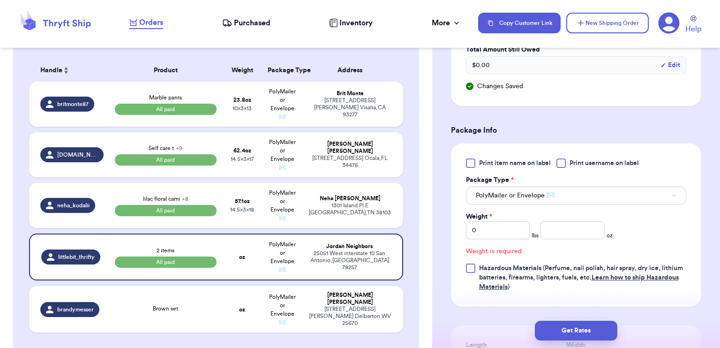
scroll to position [398, 0]
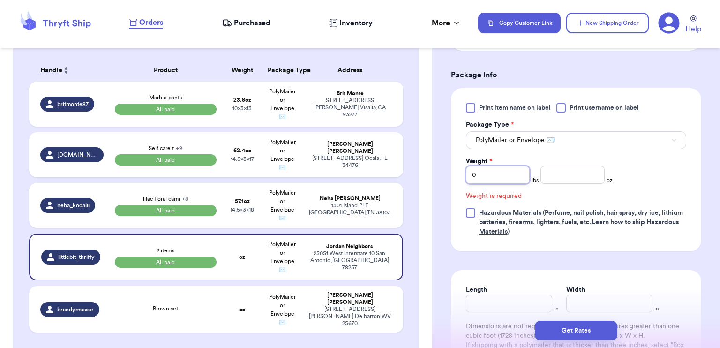
click at [501, 172] on input "0" at bounding box center [498, 175] width 64 height 18
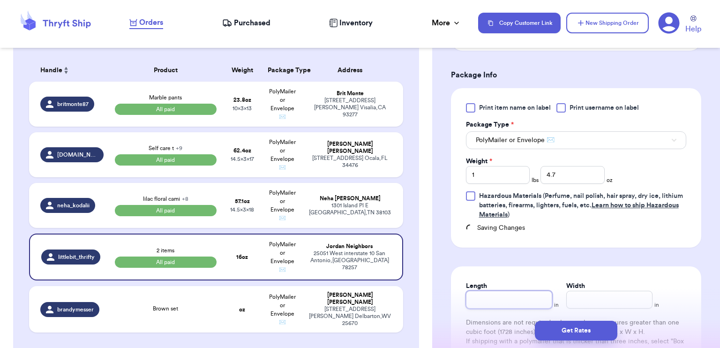
click at [501, 295] on input "Length" at bounding box center [509, 300] width 86 height 18
click at [585, 306] on input "Width *" at bounding box center [609, 300] width 86 height 18
click at [695, 275] on div "Shipping Information Delete Label Customer Info Order created: [DATE] 08:54 PM …" at bounding box center [576, 78] width 288 height 840
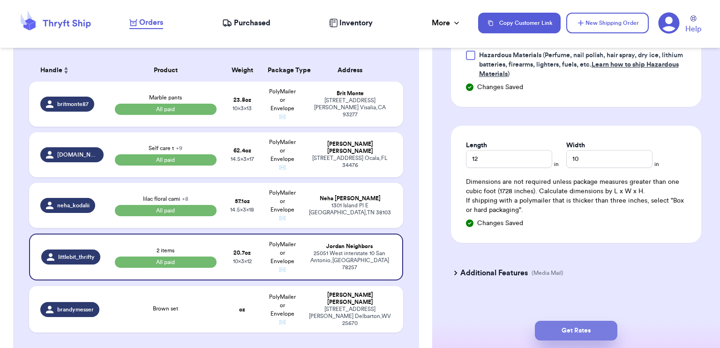
click at [591, 329] on button "Get Rates" at bounding box center [576, 331] width 82 height 20
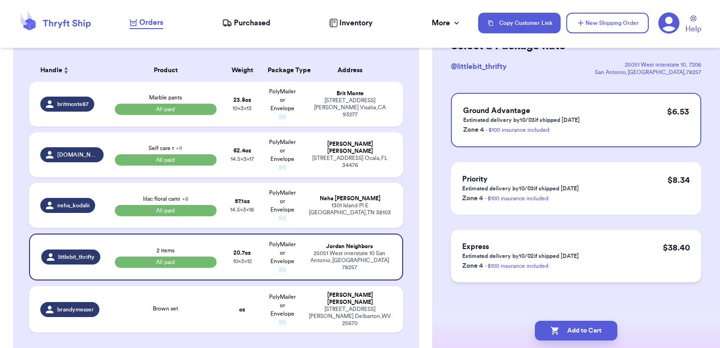
scroll to position [0, 0]
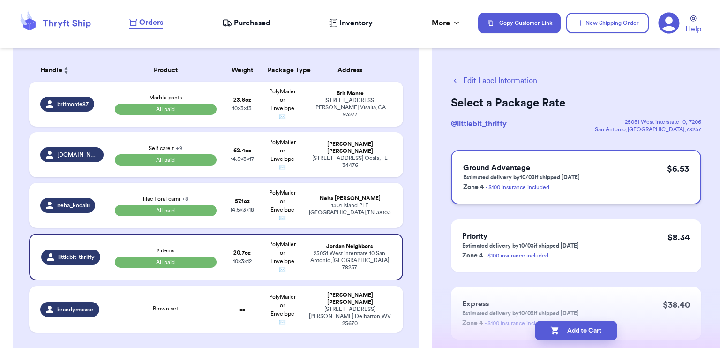
click at [622, 184] on div "Ground Advantage Estimated delivery by 10/03 if shipped [DATE] Zone 4 - $100 in…" at bounding box center [576, 177] width 250 height 54
click at [534, 195] on div "Ground Advantage Estimated delivery by 10/03 if shipped [DATE] Zone 4 - $100 in…" at bounding box center [576, 177] width 250 height 54
click at [171, 313] on td "Brown set" at bounding box center [165, 309] width 112 height 46
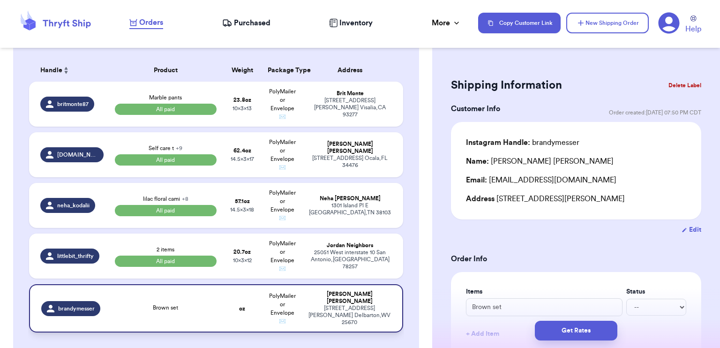
click at [162, 316] on td "Brown set" at bounding box center [165, 308] width 112 height 48
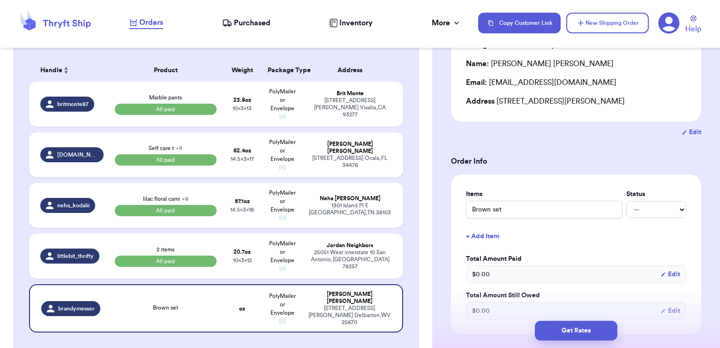
scroll to position [141, 0]
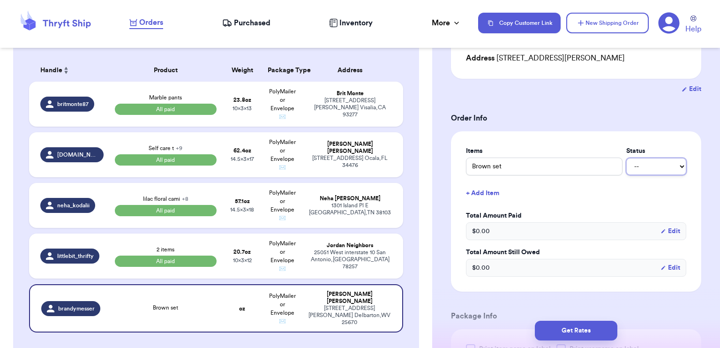
click at [660, 171] on select "-- Paid Owes" at bounding box center [656, 166] width 60 height 17
click at [626, 158] on select "-- Paid Owes" at bounding box center [656, 166] width 60 height 17
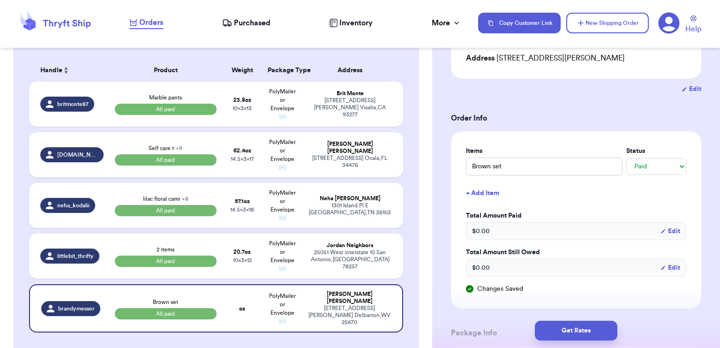
click at [660, 230] on button "Edit" at bounding box center [670, 230] width 20 height 9
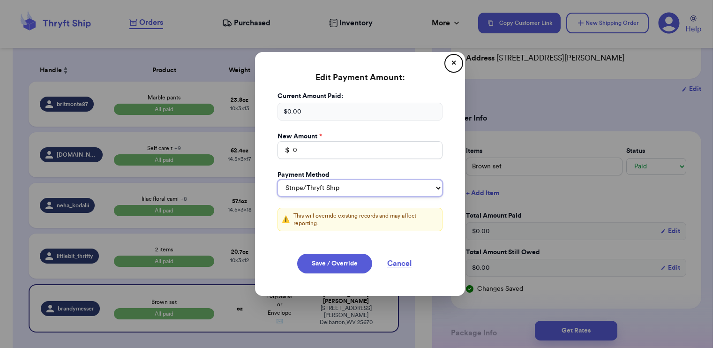
click at [363, 189] on select "Stripe/Thryft Ship Venmo Cash App PayPal Zelle Cash Other" at bounding box center [359, 188] width 165 height 17
click at [277, 180] on select "Stripe/Thryft Ship Venmo Cash App PayPal Zelle Cash Other" at bounding box center [359, 188] width 165 height 17
click at [329, 154] on input "0" at bounding box center [359, 150] width 165 height 18
click at [315, 260] on button "Save / Override" at bounding box center [334, 264] width 75 height 20
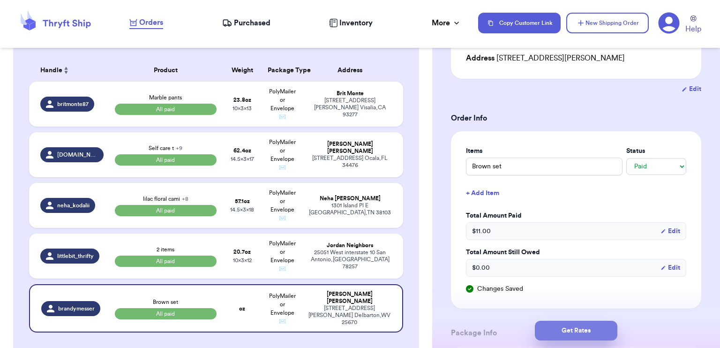
click at [594, 330] on button "Get Rates" at bounding box center [576, 331] width 82 height 20
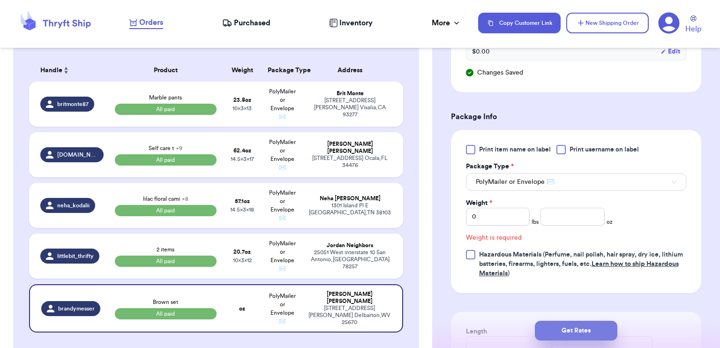
scroll to position [398, 0]
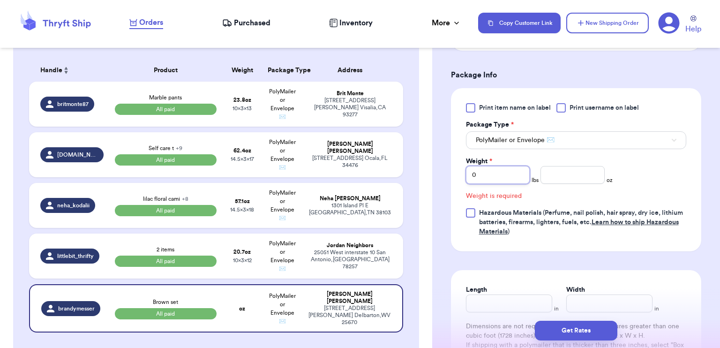
click at [494, 175] on input "0" at bounding box center [498, 175] width 64 height 18
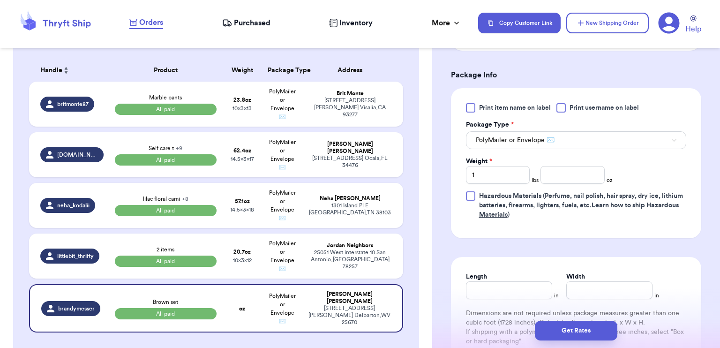
click at [472, 232] on div "Print item name on label Print username on label Package Type * PolyMailer or E…" at bounding box center [576, 163] width 250 height 150
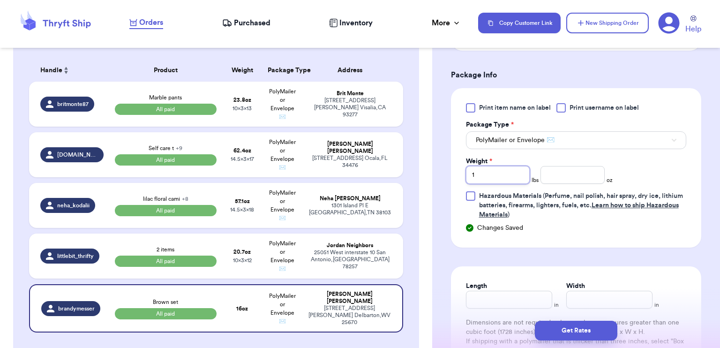
click at [498, 173] on input "1" at bounding box center [498, 175] width 64 height 18
click at [551, 180] on input "number" at bounding box center [572, 175] width 64 height 18
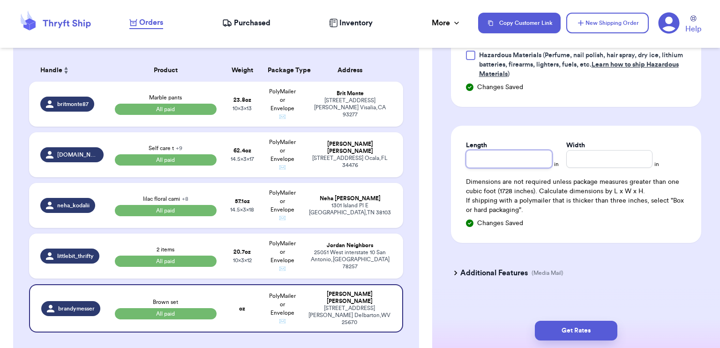
click at [481, 154] on input "Length" at bounding box center [509, 159] width 86 height 18
click at [596, 162] on input "Width *" at bounding box center [609, 159] width 86 height 18
click at [616, 239] on div "Length 10 in Width 10 in Dimensions are not required unless package measures gr…" at bounding box center [576, 184] width 250 height 117
click at [577, 330] on button "Get Rates" at bounding box center [576, 331] width 82 height 20
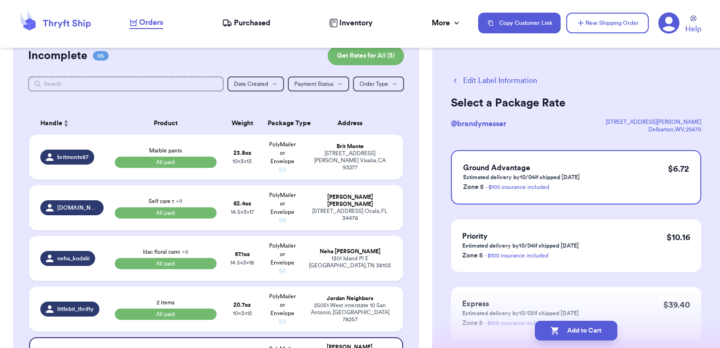
scroll to position [141, 0]
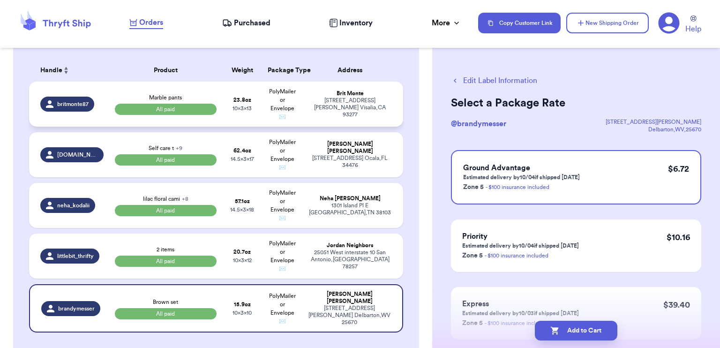
click at [247, 119] on td "23.8 oz 10 x 3 x 13" at bounding box center [242, 104] width 40 height 45
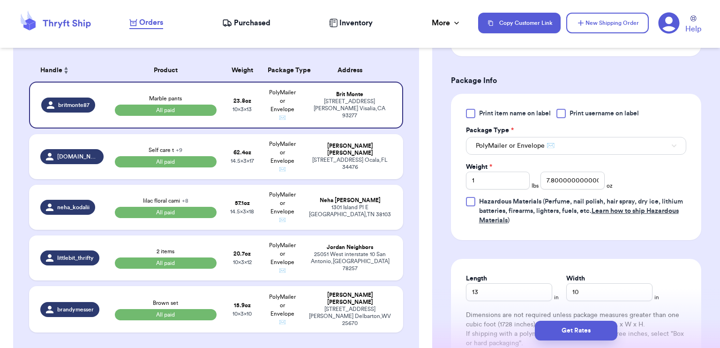
scroll to position [422, 0]
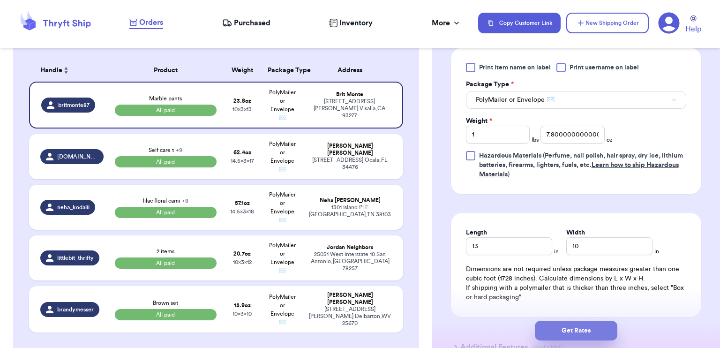
click at [553, 327] on button "Get Rates" at bounding box center [576, 331] width 82 height 20
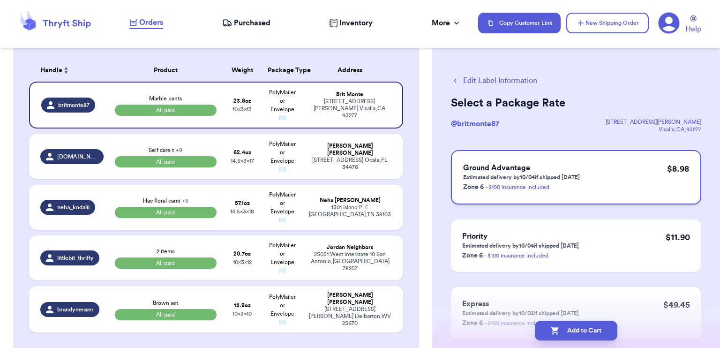
click at [598, 189] on div "Ground Advantage Estimated delivery by 10/04 if shipped [DATE] Zone 6 - $100 in…" at bounding box center [576, 177] width 250 height 54
click at [582, 331] on button "Add to Cart" at bounding box center [576, 331] width 82 height 20
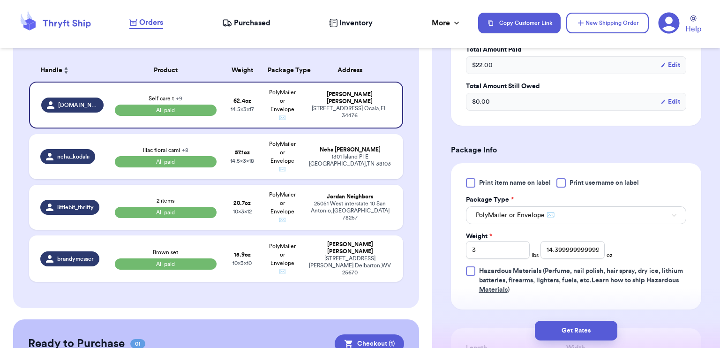
scroll to position [703, 0]
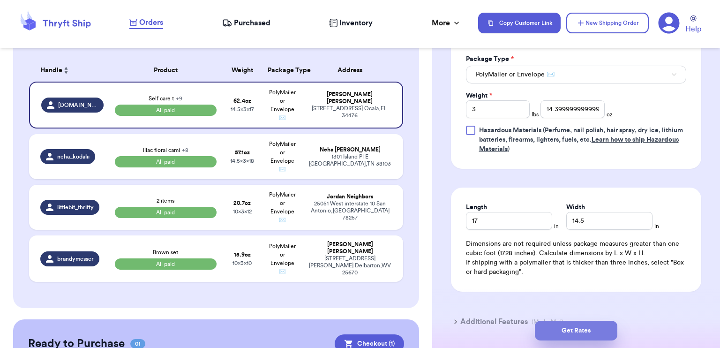
click at [595, 328] on button "Get Rates" at bounding box center [576, 331] width 82 height 20
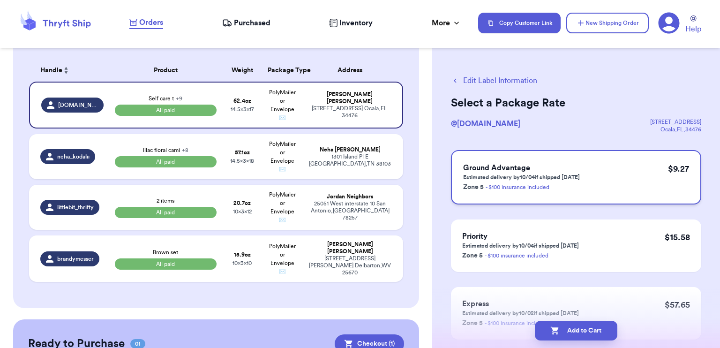
click at [606, 180] on div "Ground Advantage Estimated delivery by 10/04 if shipped [DATE] Zone 5 - $100 in…" at bounding box center [576, 177] width 250 height 54
click at [589, 332] on button "Add to Cart" at bounding box center [576, 331] width 82 height 20
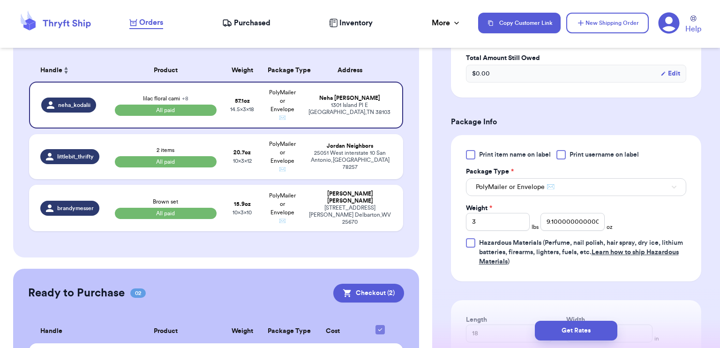
scroll to position [703, 0]
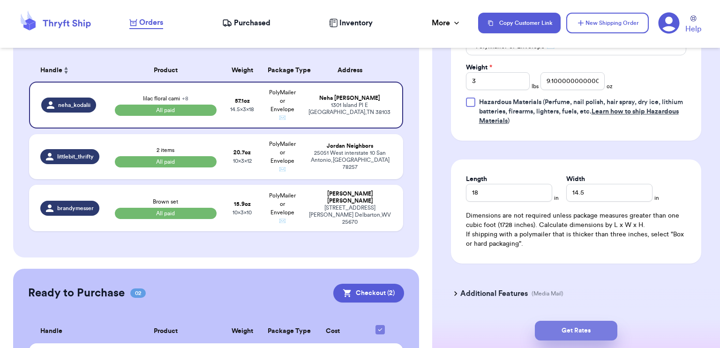
click at [580, 332] on button "Get Rates" at bounding box center [576, 331] width 82 height 20
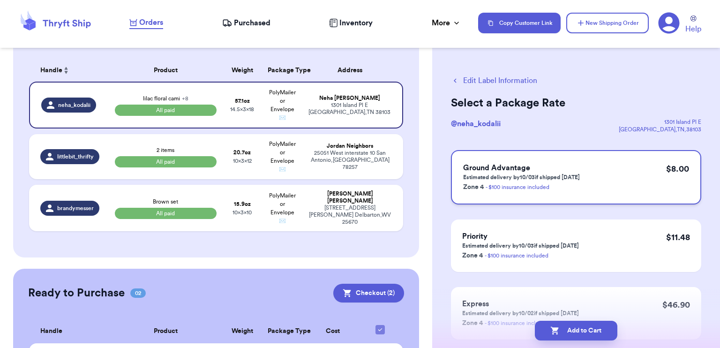
click at [604, 185] on div "Ground Advantage Estimated delivery by 10/03 if shipped [DATE] Zone 4 - $100 in…" at bounding box center [576, 177] width 250 height 54
click at [562, 334] on button "Add to Cart" at bounding box center [576, 331] width 82 height 20
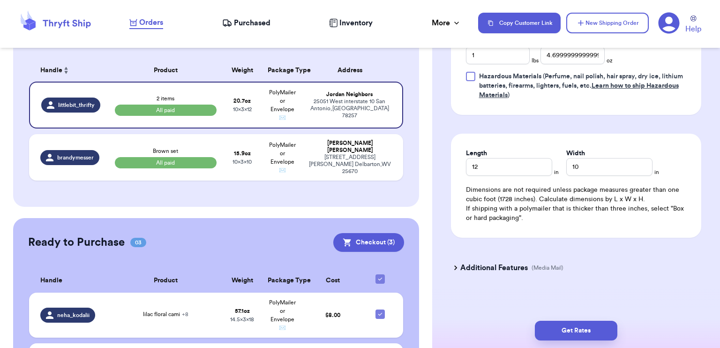
scroll to position [504, 0]
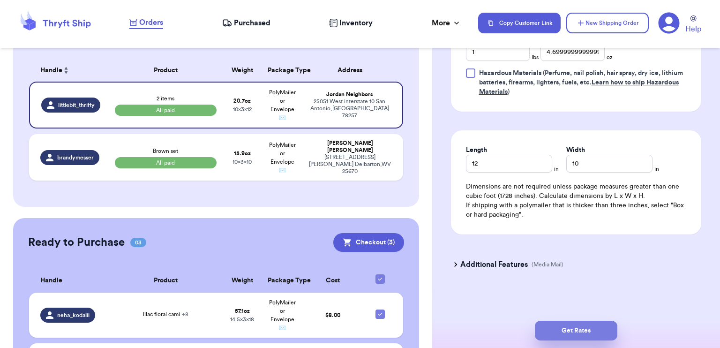
click at [577, 332] on button "Get Rates" at bounding box center [576, 331] width 82 height 20
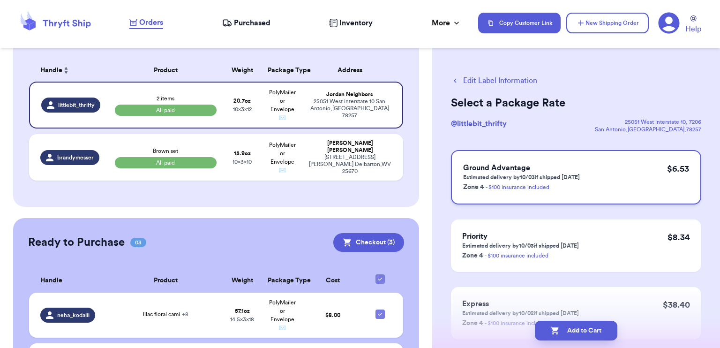
click at [587, 178] on div "Ground Advantage Estimated delivery by 10/03 if shipped [DATE] Zone 4 - $100 in…" at bounding box center [576, 177] width 250 height 54
click at [568, 330] on button "Add to Cart" at bounding box center [576, 331] width 82 height 20
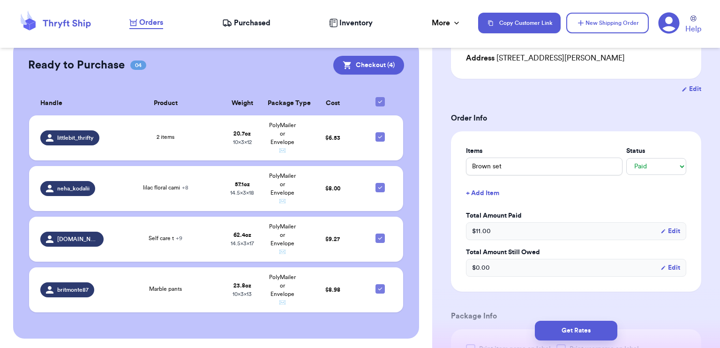
scroll to position [422, 0]
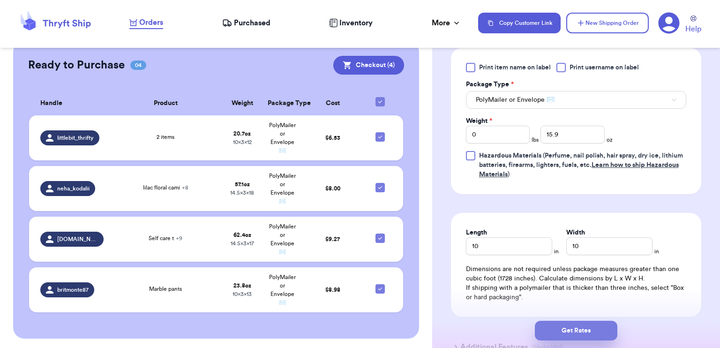
click at [596, 332] on button "Get Rates" at bounding box center [576, 331] width 82 height 20
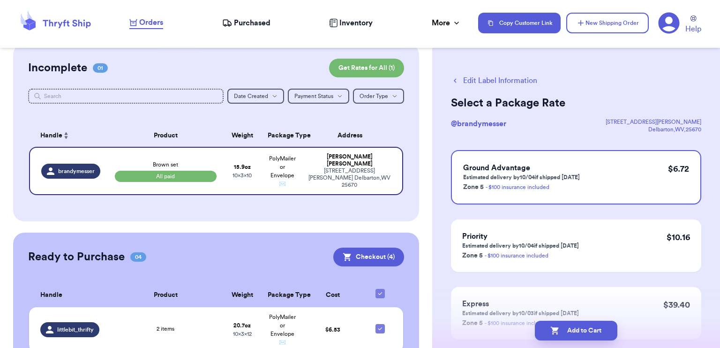
scroll to position [0, 0]
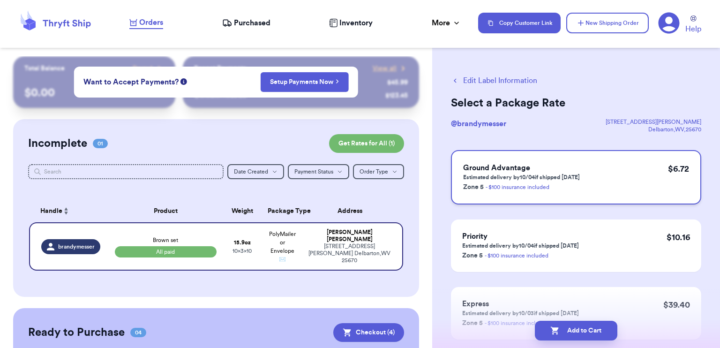
click at [604, 177] on div "Ground Advantage Estimated delivery by 10/04 if shipped [DATE] Zone 5 - $100 in…" at bounding box center [576, 177] width 250 height 54
click at [566, 334] on button "Add to Cart" at bounding box center [576, 331] width 82 height 20
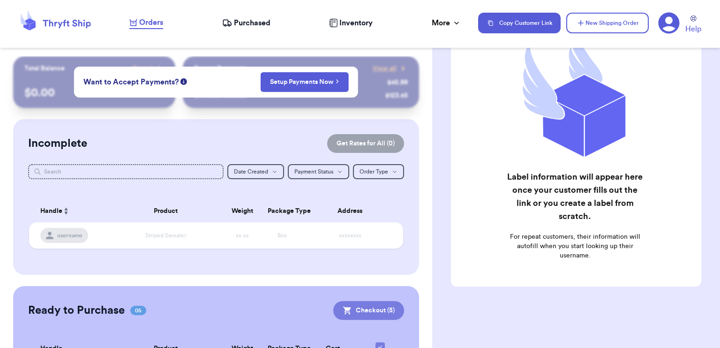
click at [367, 314] on button "Checkout ( 5 )" at bounding box center [368, 310] width 71 height 19
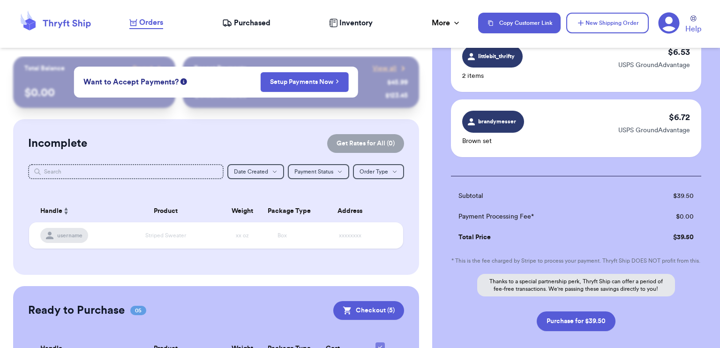
scroll to position [336, 0]
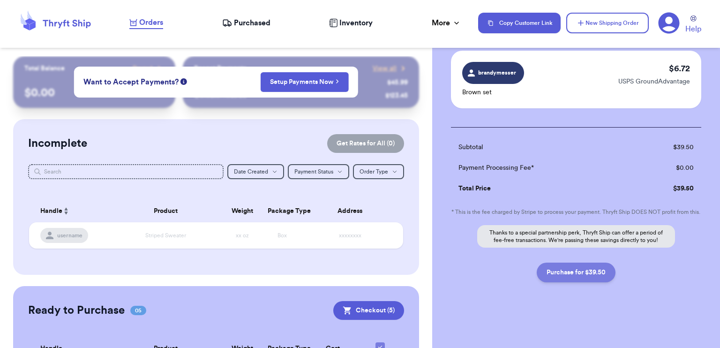
click at [549, 278] on button "Purchase for $39.50" at bounding box center [576, 272] width 79 height 20
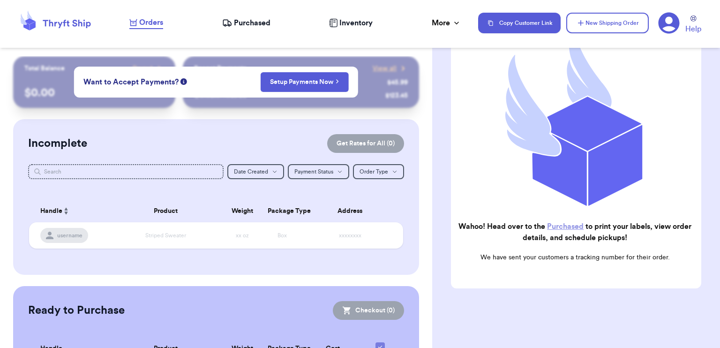
click at [572, 223] on link "Purchased" at bounding box center [565, 226] width 37 height 7
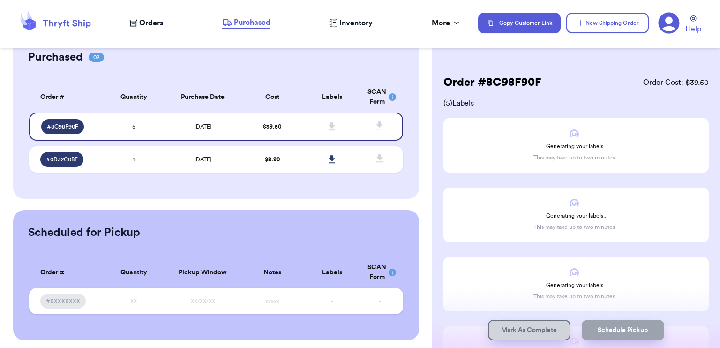
scroll to position [46, 0]
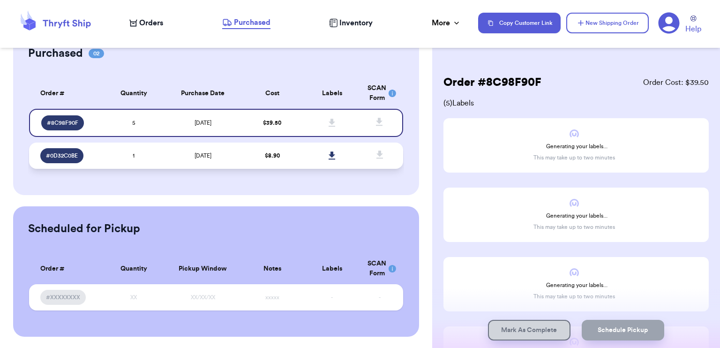
click at [165, 154] on td "[DATE]" at bounding box center [203, 155] width 79 height 26
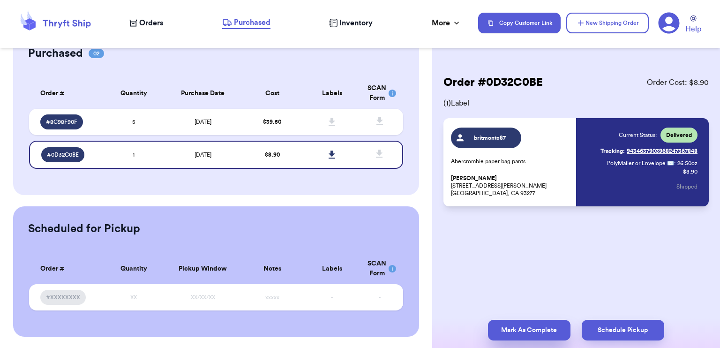
click at [527, 328] on button "Mark As Complete" at bounding box center [529, 330] width 82 height 21
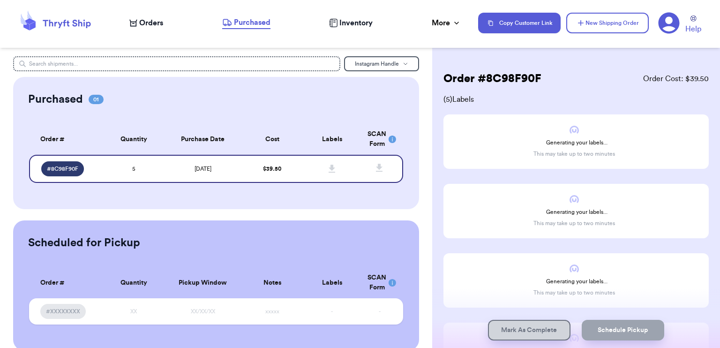
scroll to position [0, 0]
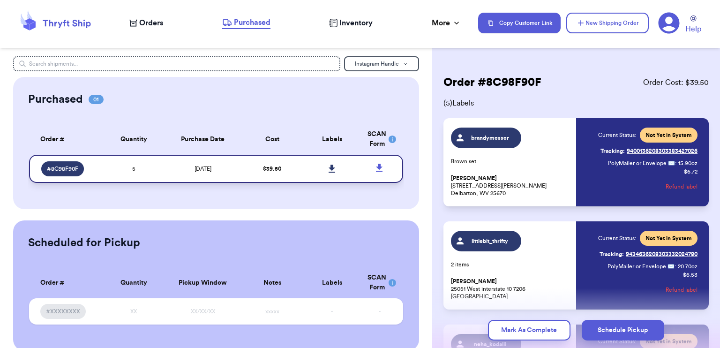
click at [329, 169] on icon at bounding box center [332, 169] width 7 height 8
click at [41, 21] on icon at bounding box center [55, 22] width 75 height 25
